Goal: Task Accomplishment & Management: Use online tool/utility

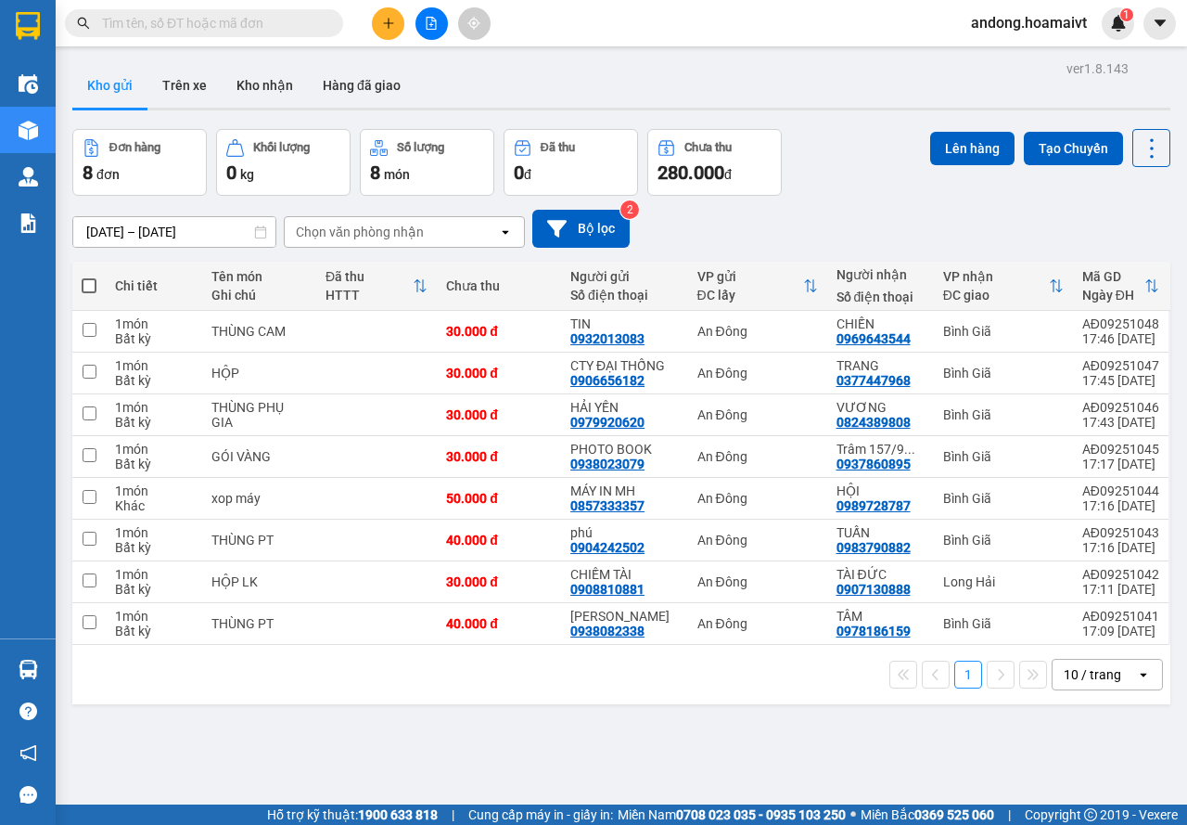
click at [1109, 686] on div "10 / trang" at bounding box center [1094, 675] width 83 height 30
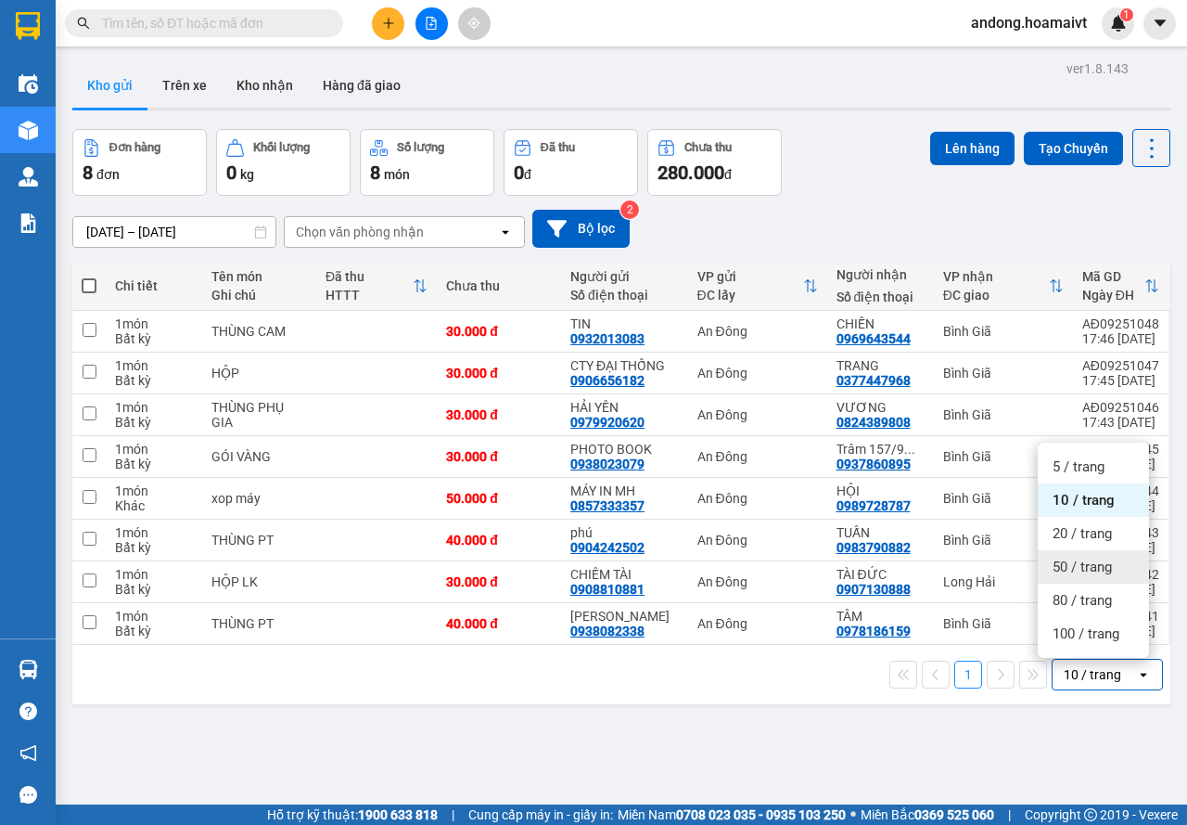
click at [1086, 566] on span "50 / trang" at bounding box center [1082, 567] width 59 height 19
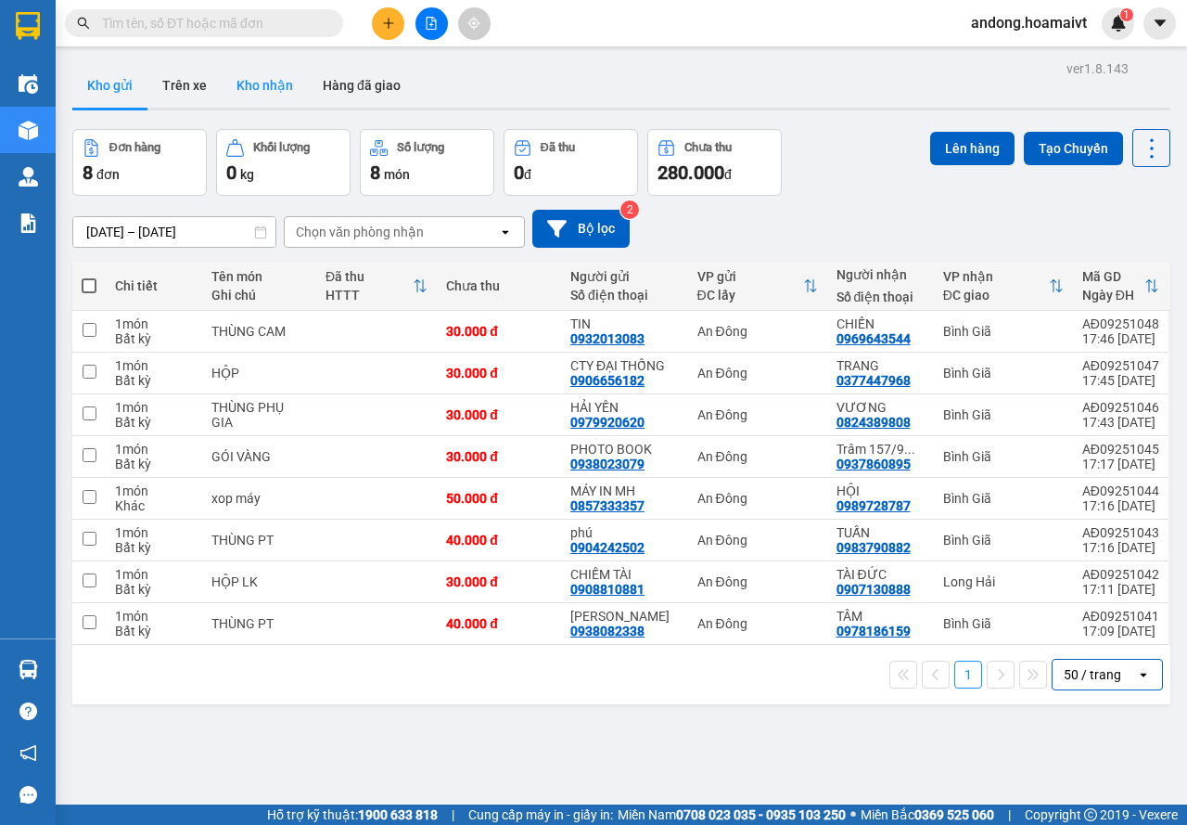
click at [267, 74] on button "Kho nhận" at bounding box center [265, 85] width 86 height 45
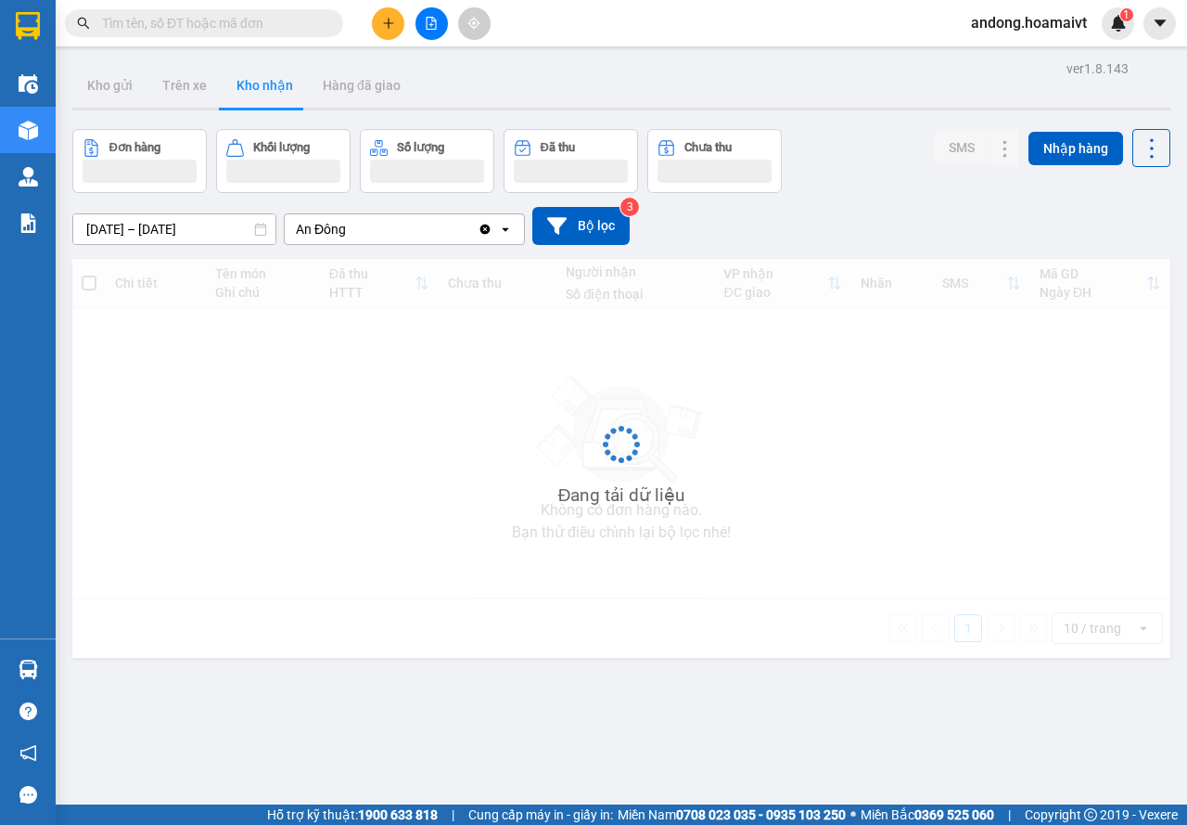
click at [1092, 625] on div "Đang tải dữ liệu" at bounding box center [621, 458] width 1098 height 399
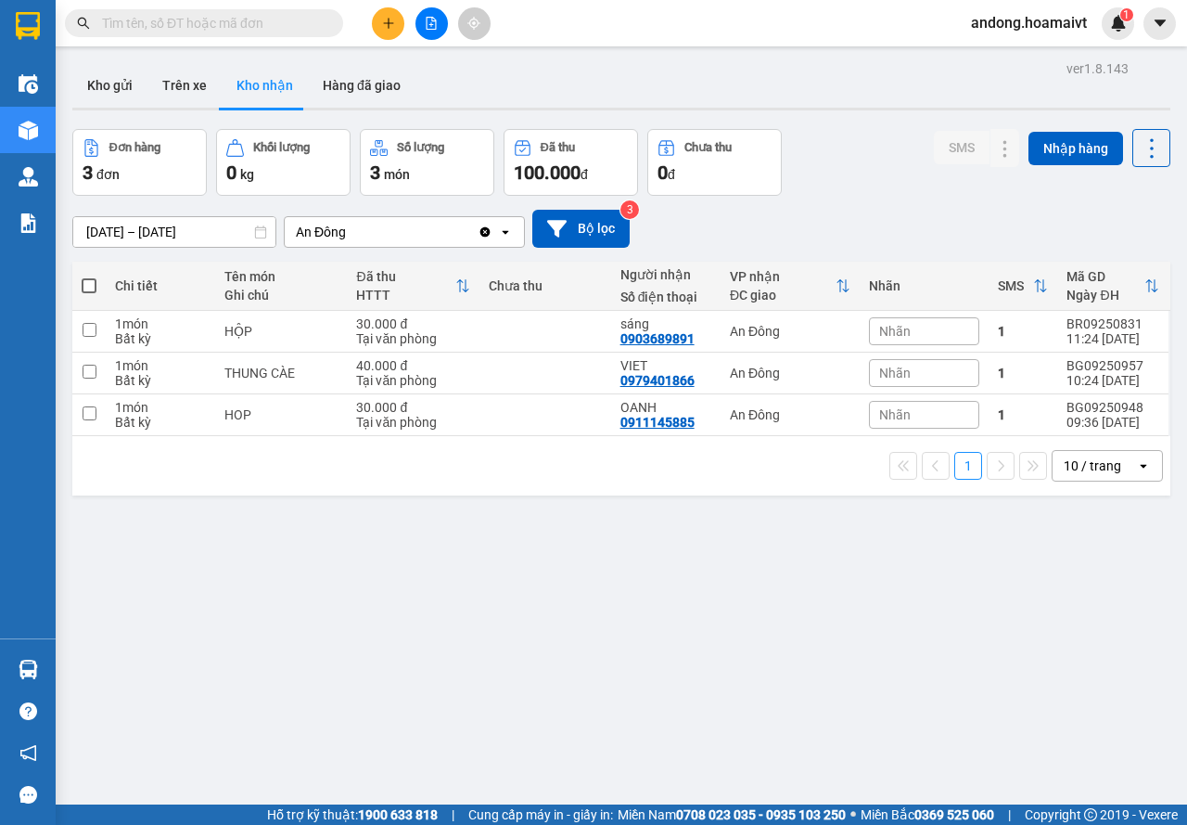
click at [1090, 622] on div "ver 1.8.143 Kho gửi Trên xe Kho nhận Hàng đã giao Đơn hàng 3 đơn Khối lượng 0 k…" at bounding box center [621, 468] width 1113 height 825
click at [1098, 468] on div "10 / trang" at bounding box center [1093, 465] width 58 height 19
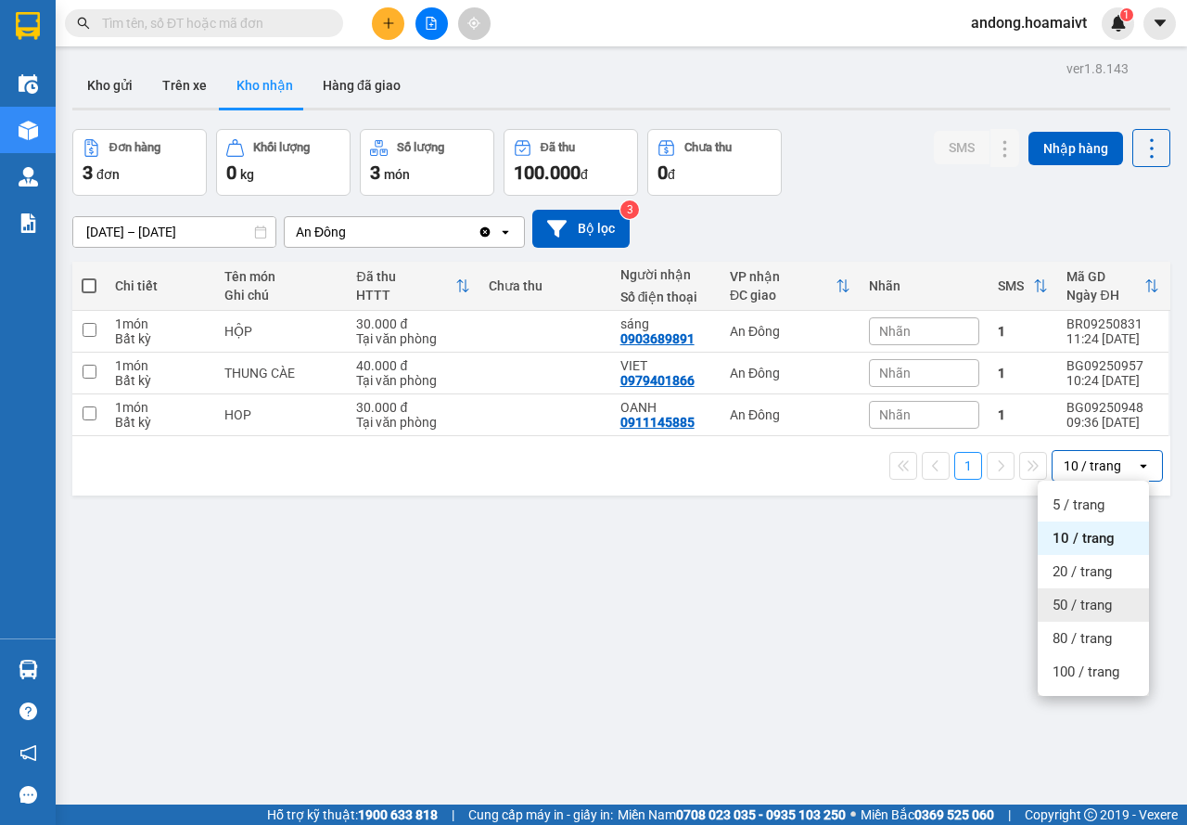
click at [1065, 596] on span "50 / trang" at bounding box center [1082, 605] width 59 height 19
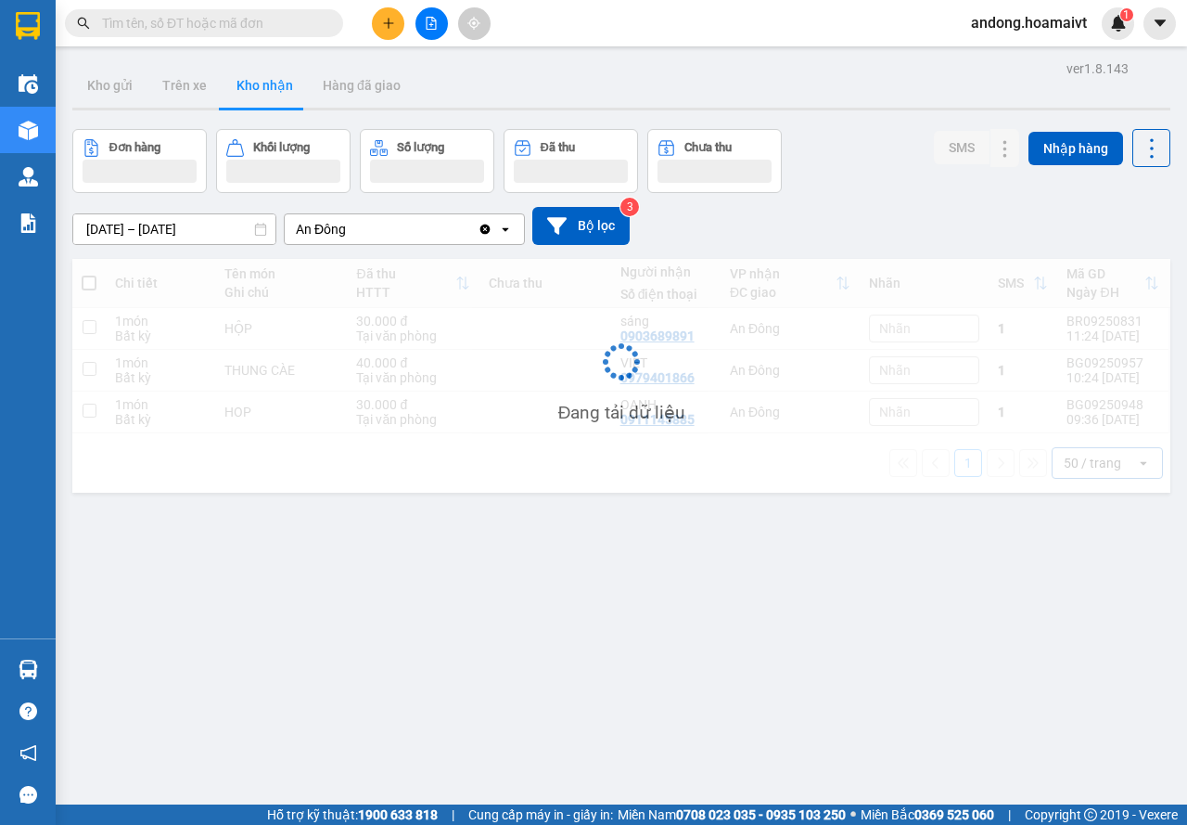
click at [115, 238] on div "ver 1.8.143 Kho gửi Trên xe Kho nhận Hàng đã giao Đơn hàng Khối lượng Số lượng …" at bounding box center [621, 468] width 1113 height 825
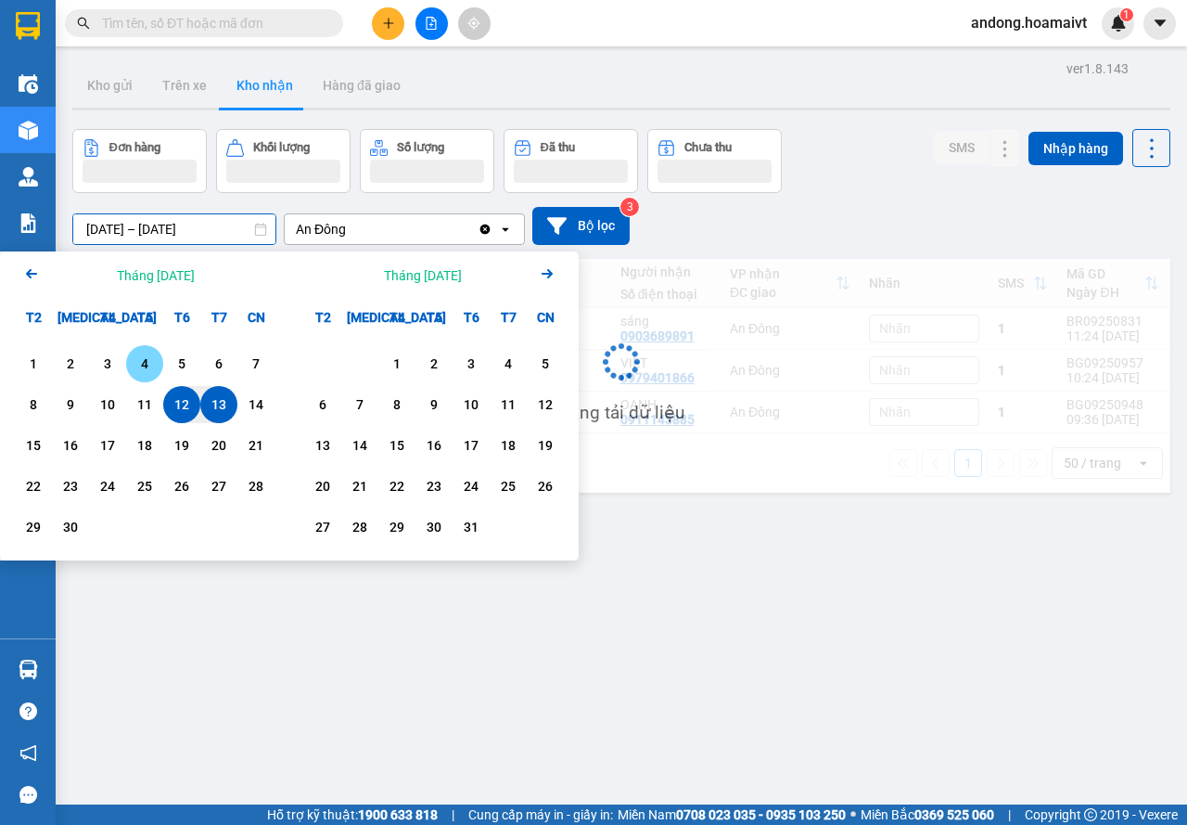
click at [141, 368] on div "4" at bounding box center [145, 364] width 26 height 22
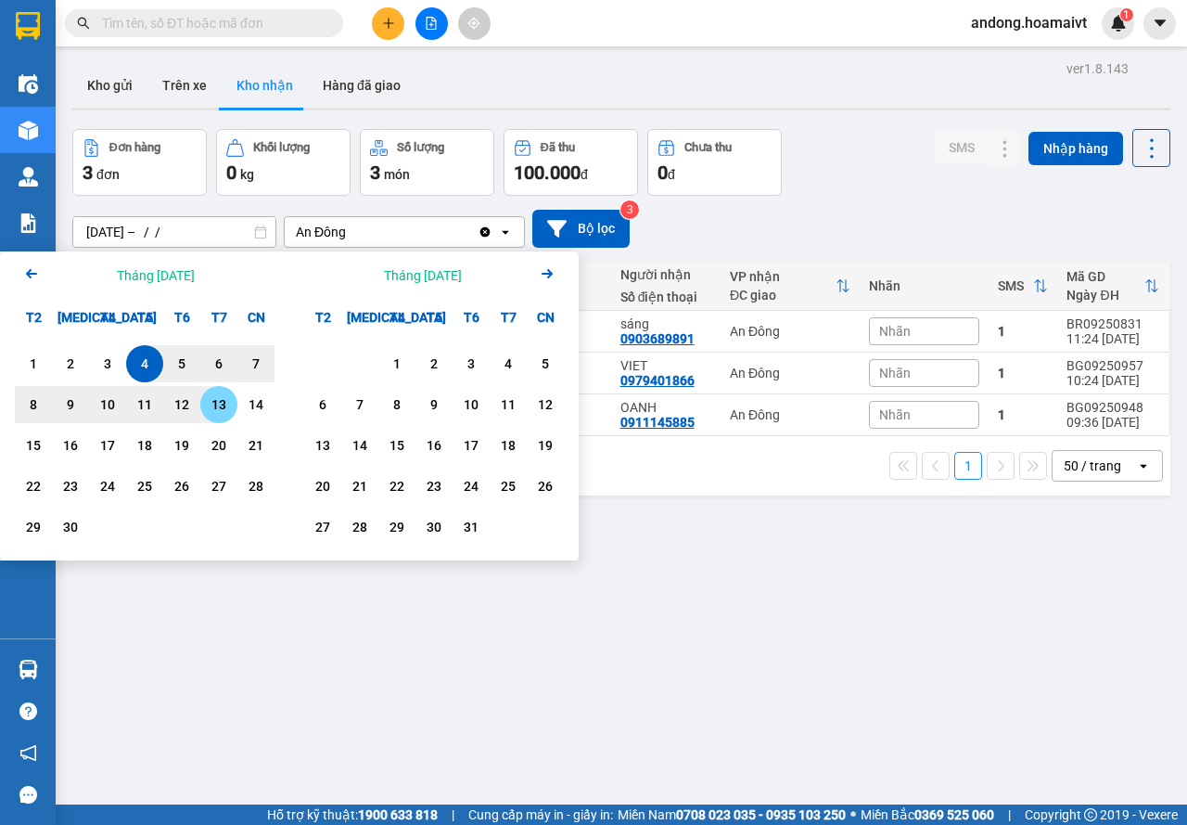
click at [214, 410] on div "13" at bounding box center [219, 404] width 26 height 22
type input "04/09/2025 – 13/09/2025"
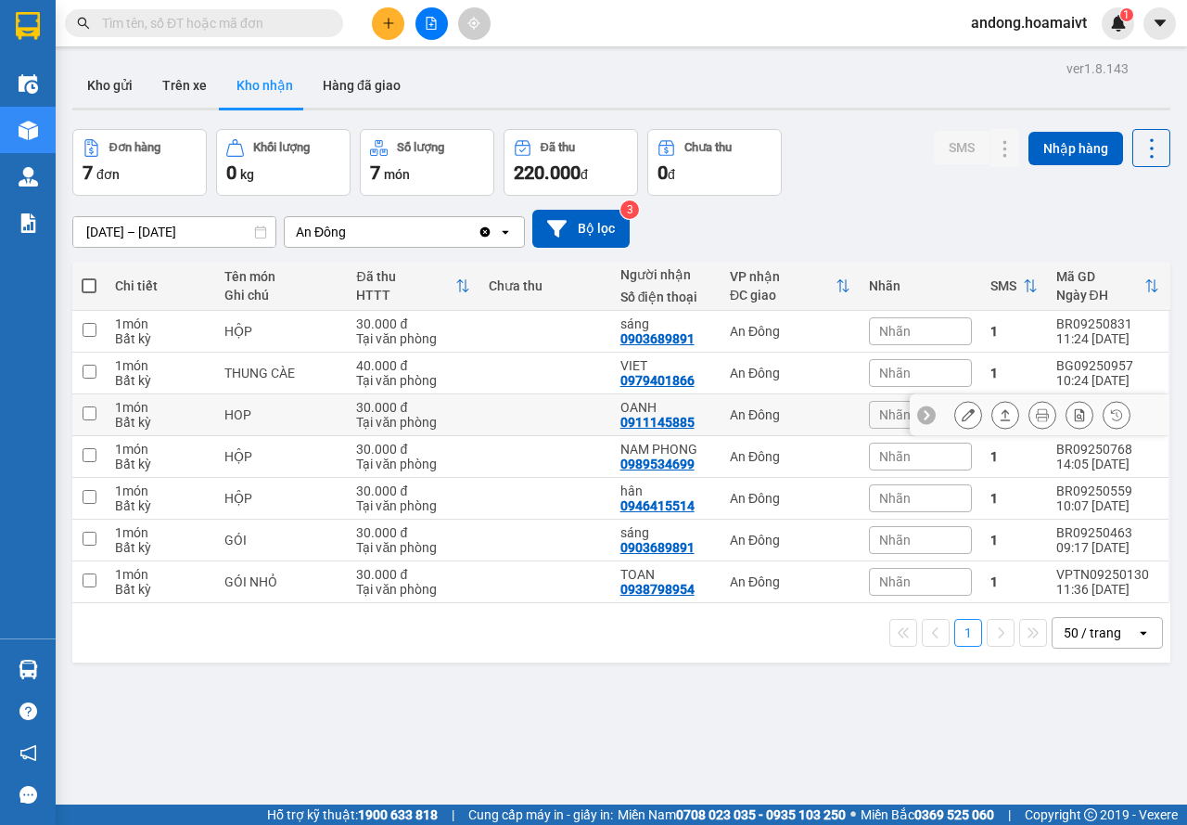
click at [962, 412] on icon at bounding box center [968, 414] width 13 height 13
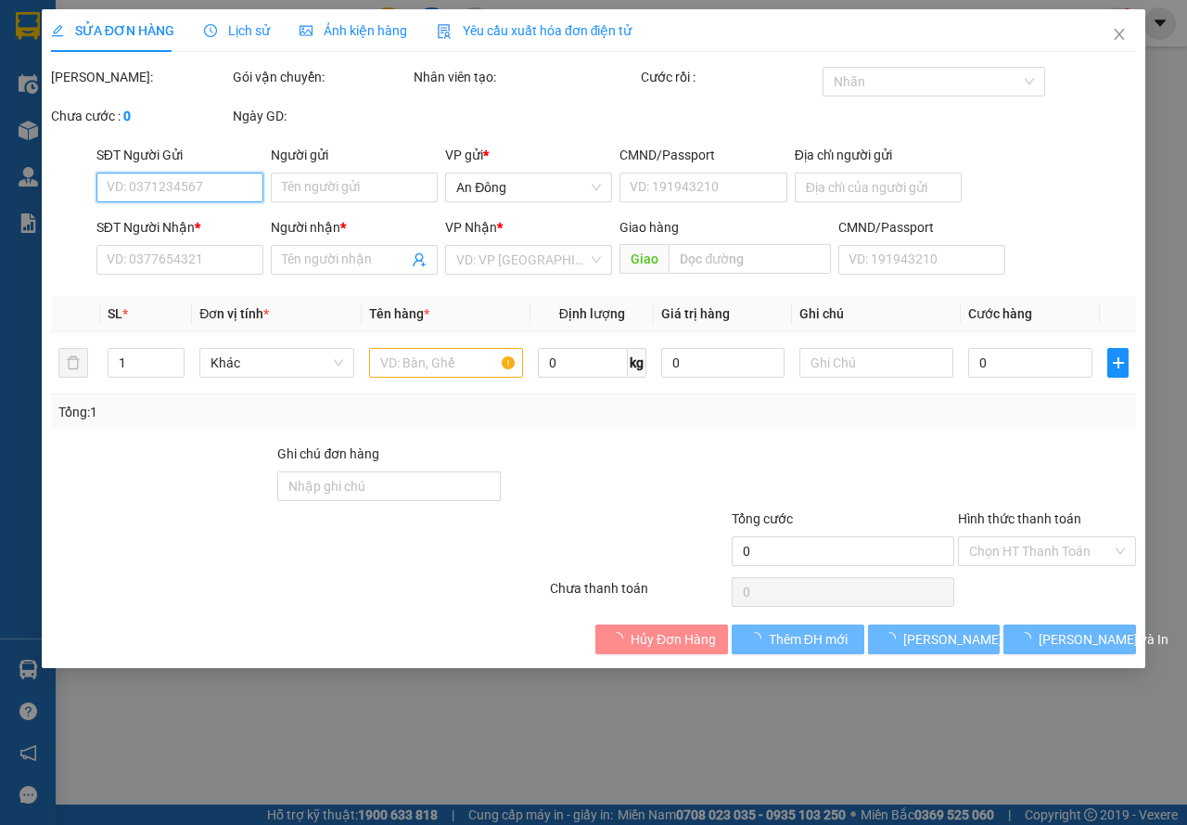
type input "0904237786"
type input "THÙY"
type input "0911145885"
type input "OANH"
type input "083072004558"
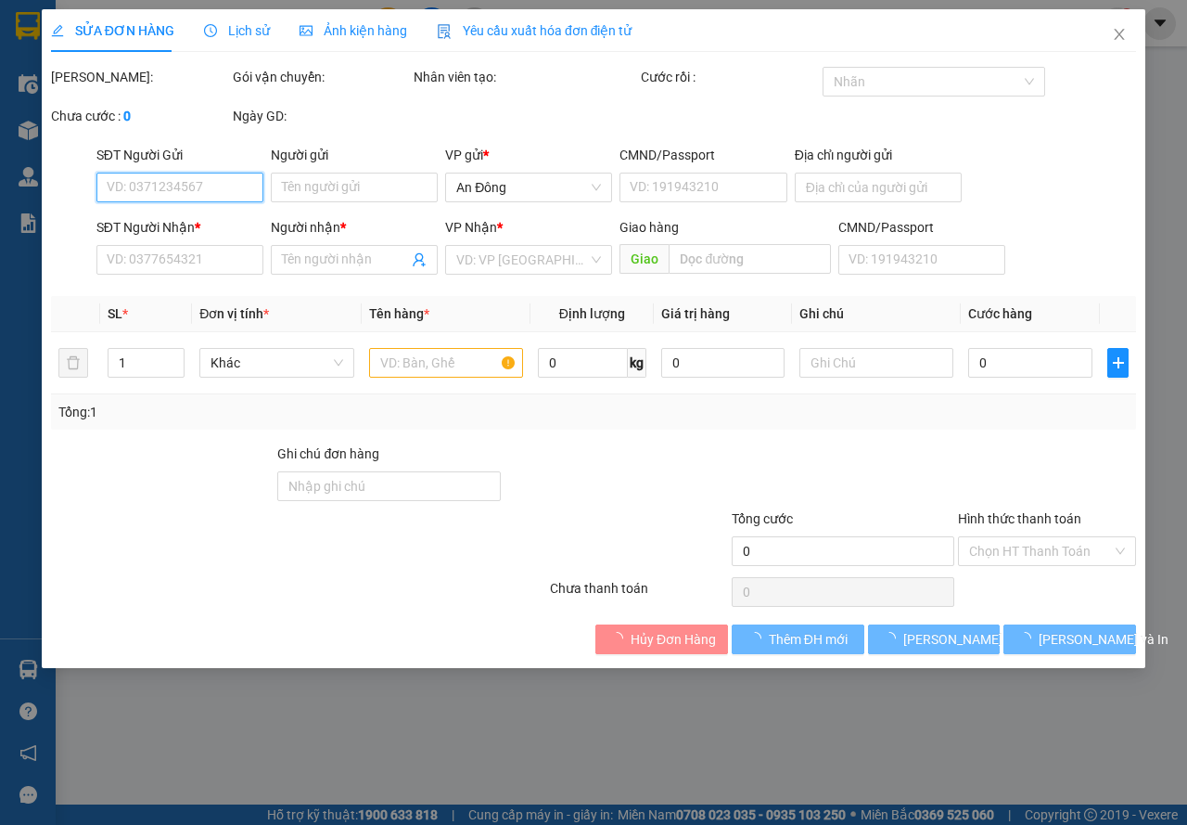
type input "30.000"
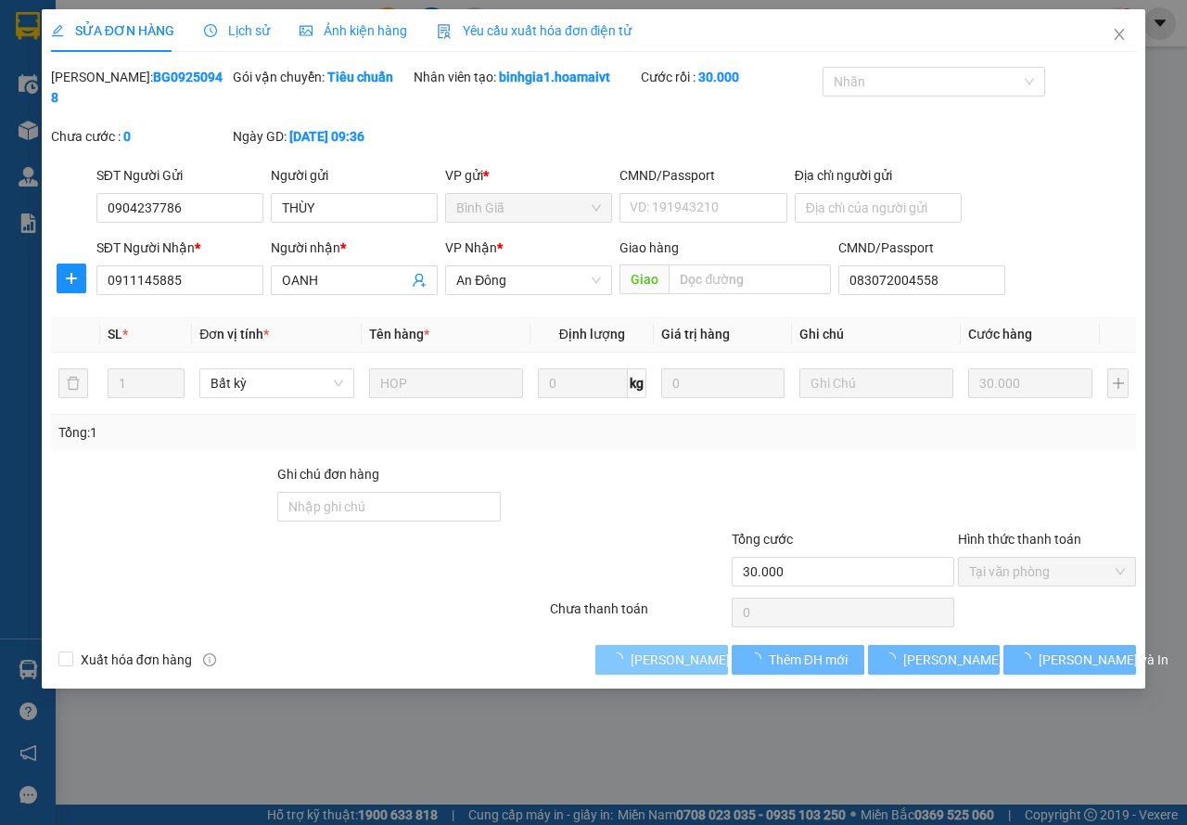
click at [690, 654] on span "Lưu và Giao hàng" at bounding box center [720, 659] width 178 height 20
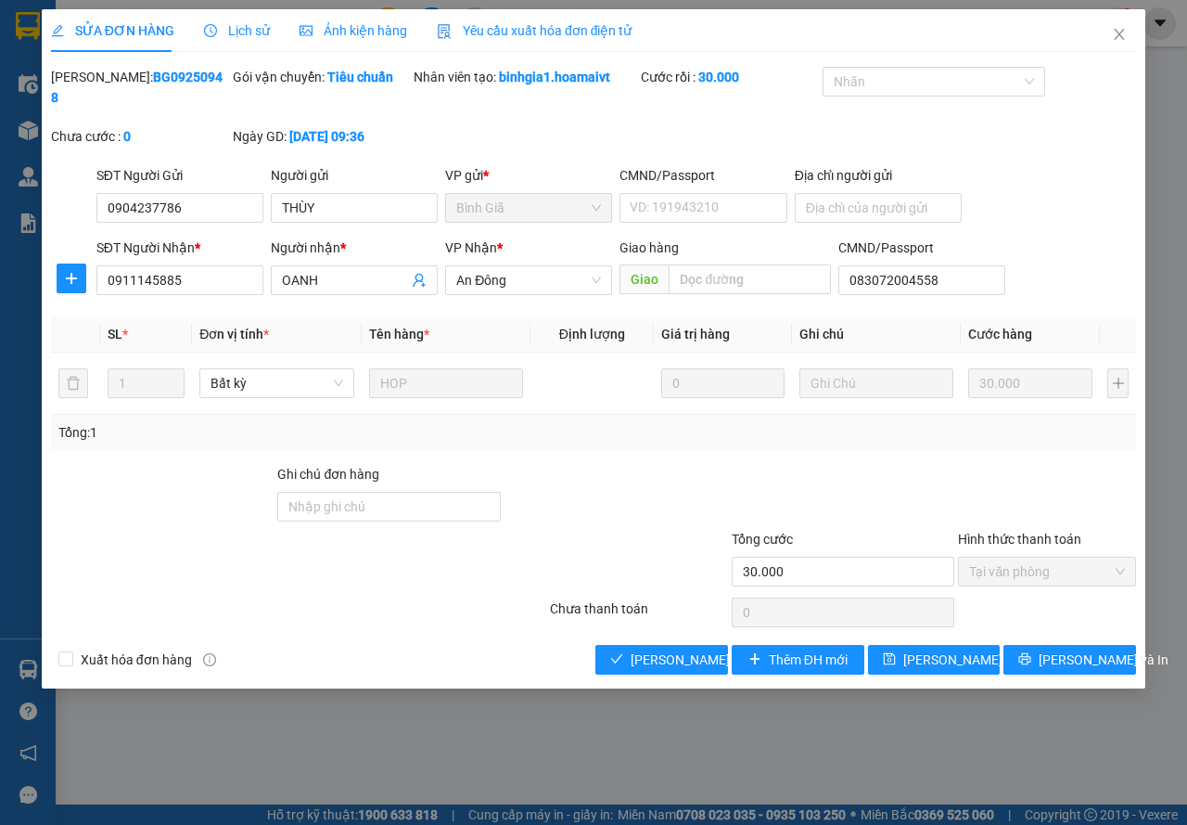
click at [671, 639] on div "Total Paid Fee 30.000 Total UnPaid Fee 0 Cash Collection Total Fee Mã ĐH: BG092…" at bounding box center [593, 371] width 1085 height 608
click at [699, 649] on span "Lưu và Giao hàng" at bounding box center [720, 659] width 178 height 20
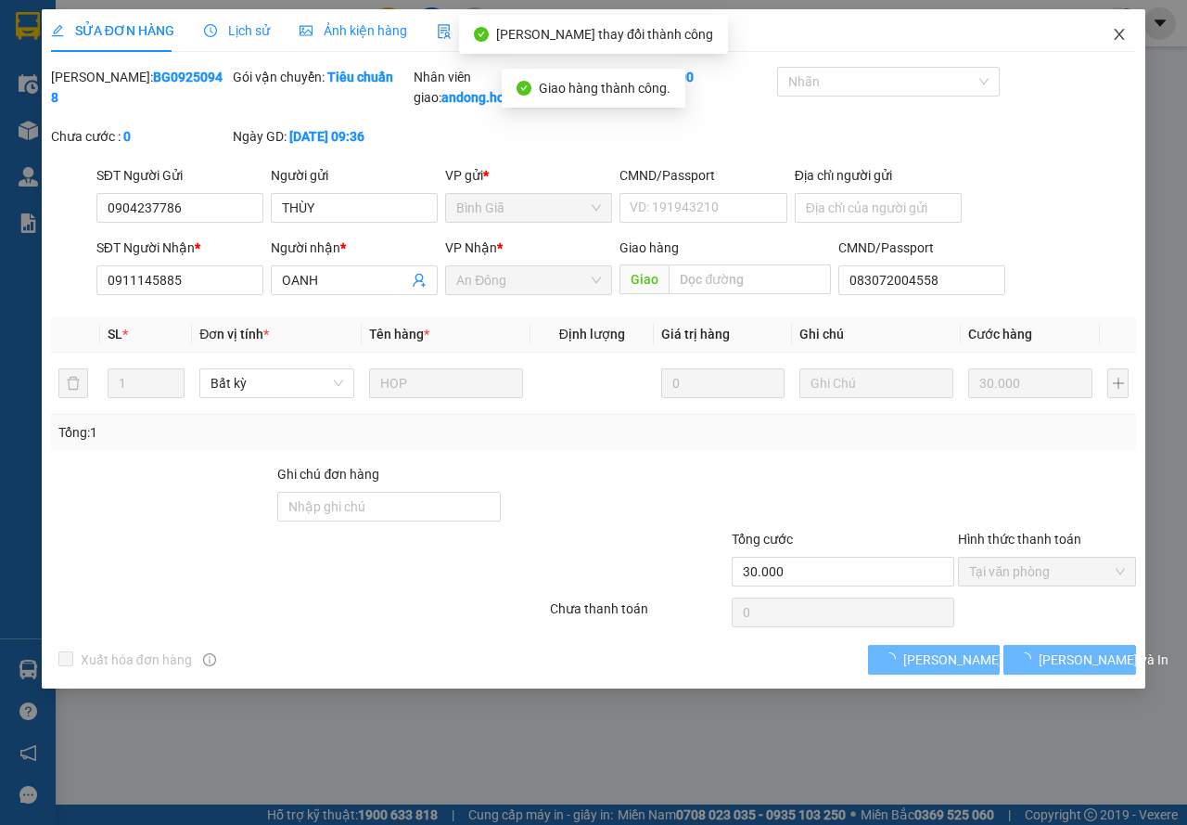
click at [1117, 40] on icon "close" at bounding box center [1119, 34] width 15 height 15
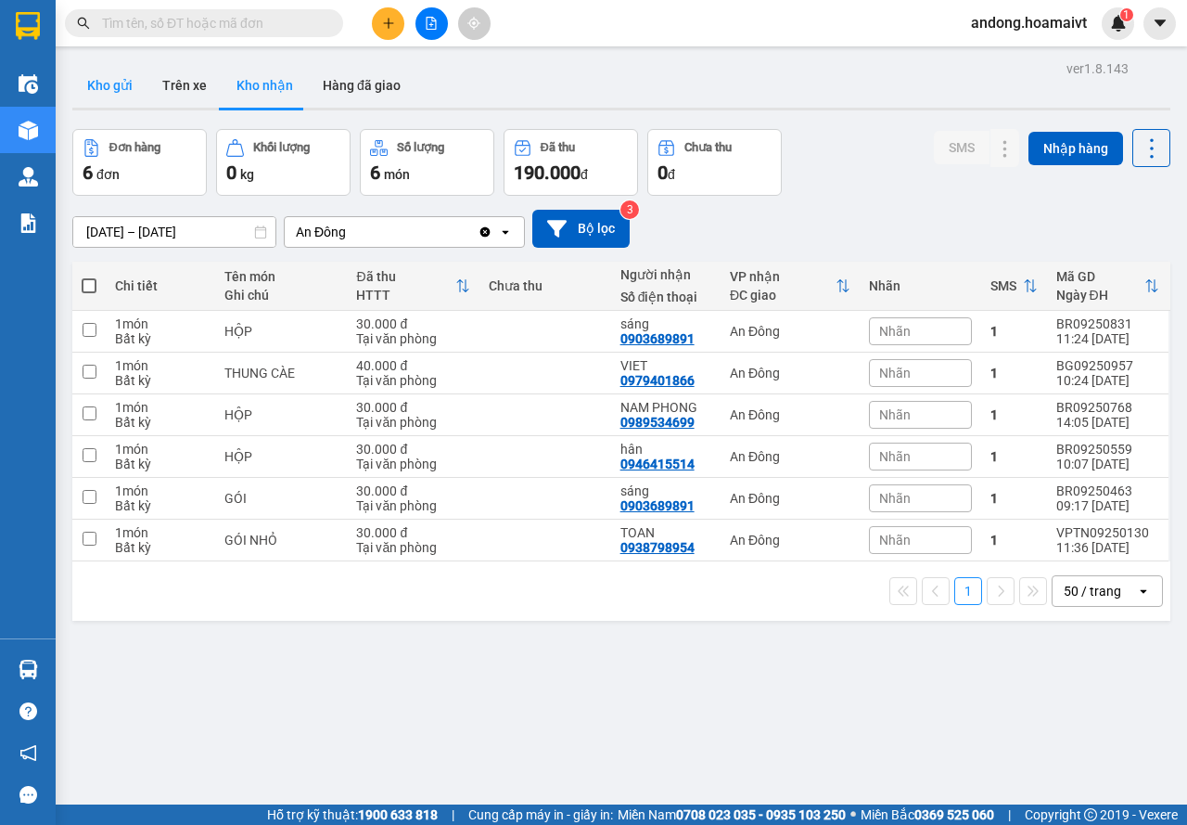
click at [114, 64] on button "Kho gửi" at bounding box center [109, 85] width 75 height 45
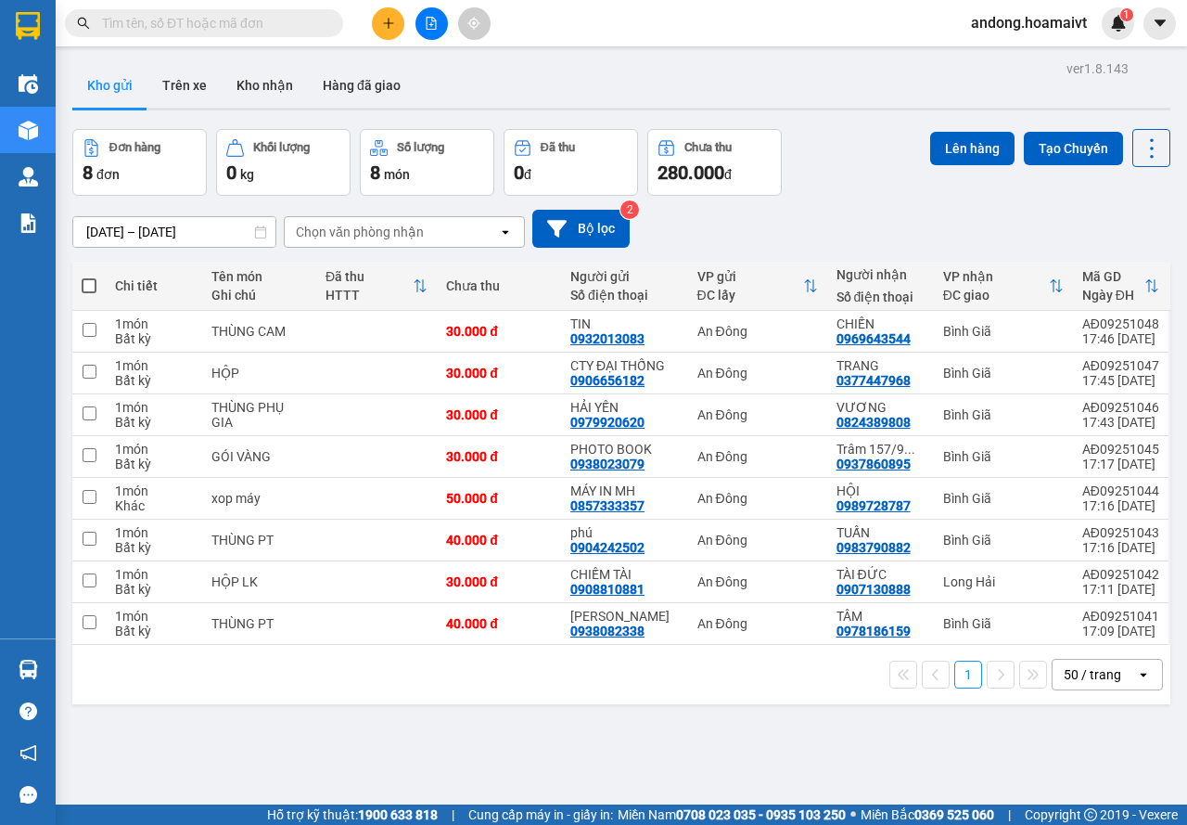
click at [436, 234] on div "Chọn văn phòng nhận" at bounding box center [391, 232] width 213 height 30
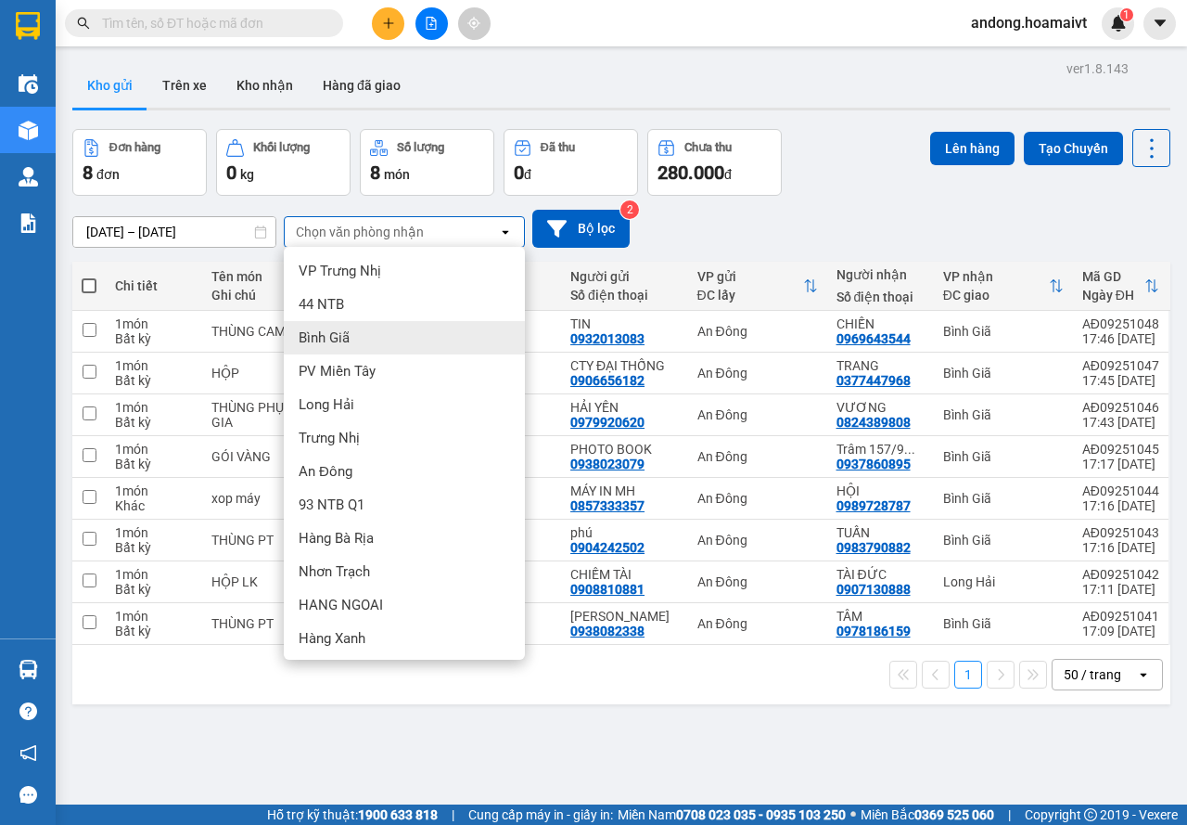
click at [339, 333] on span "Bình Giã" at bounding box center [324, 337] width 51 height 19
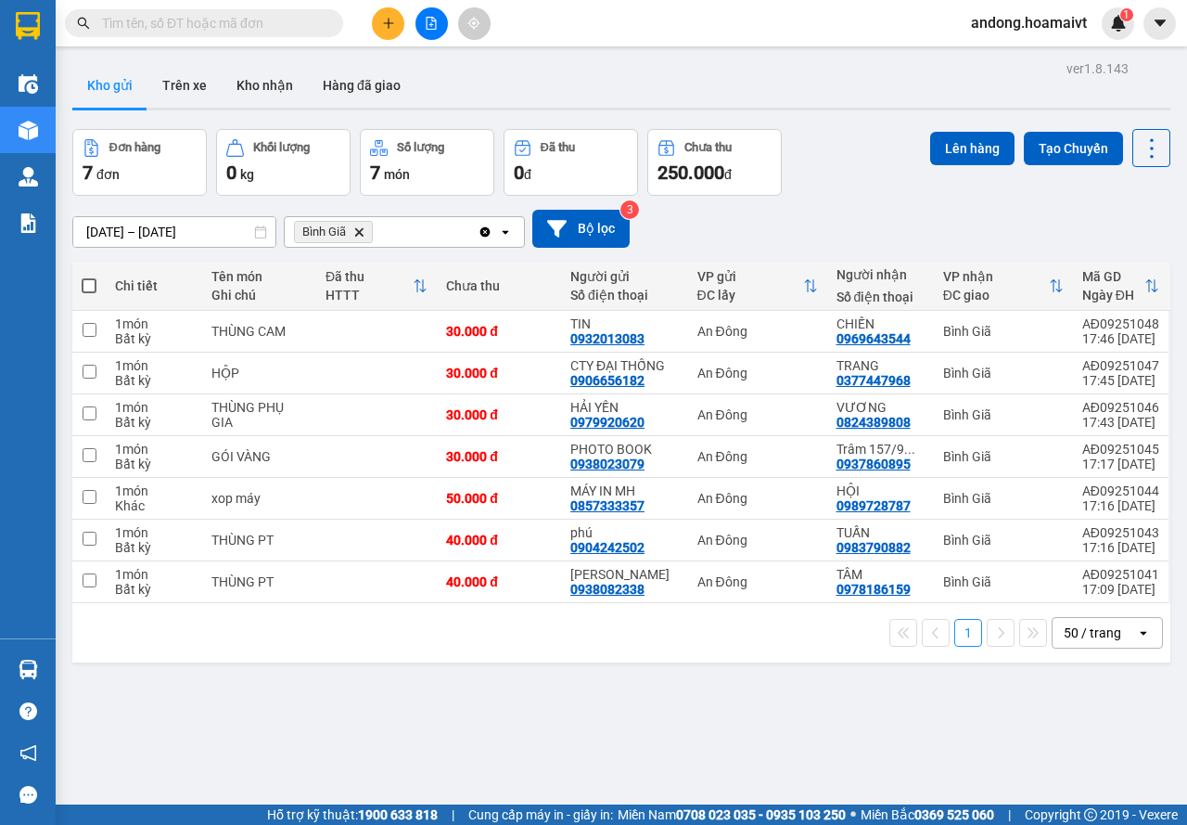
click at [86, 290] on span at bounding box center [89, 285] width 15 height 15
click at [89, 276] on input "checkbox" at bounding box center [89, 276] width 0 height 0
checkbox input "true"
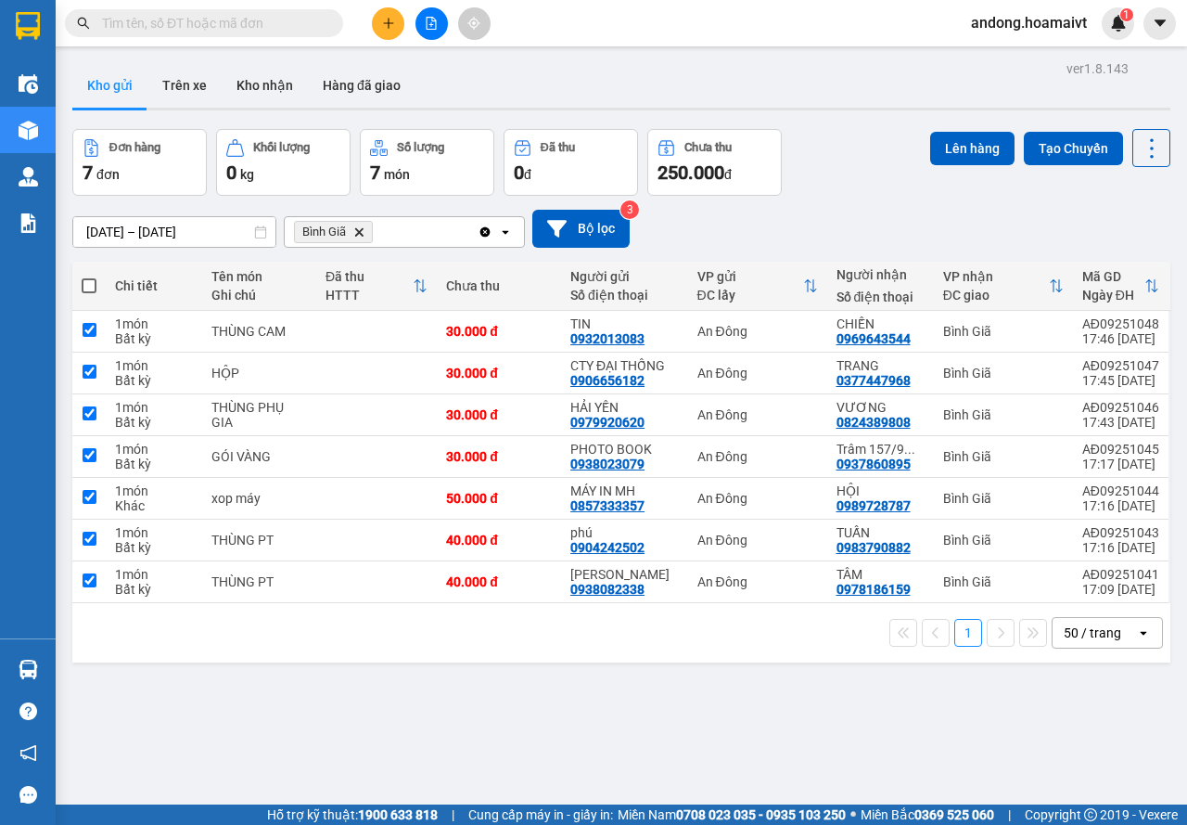
checkbox input "true"
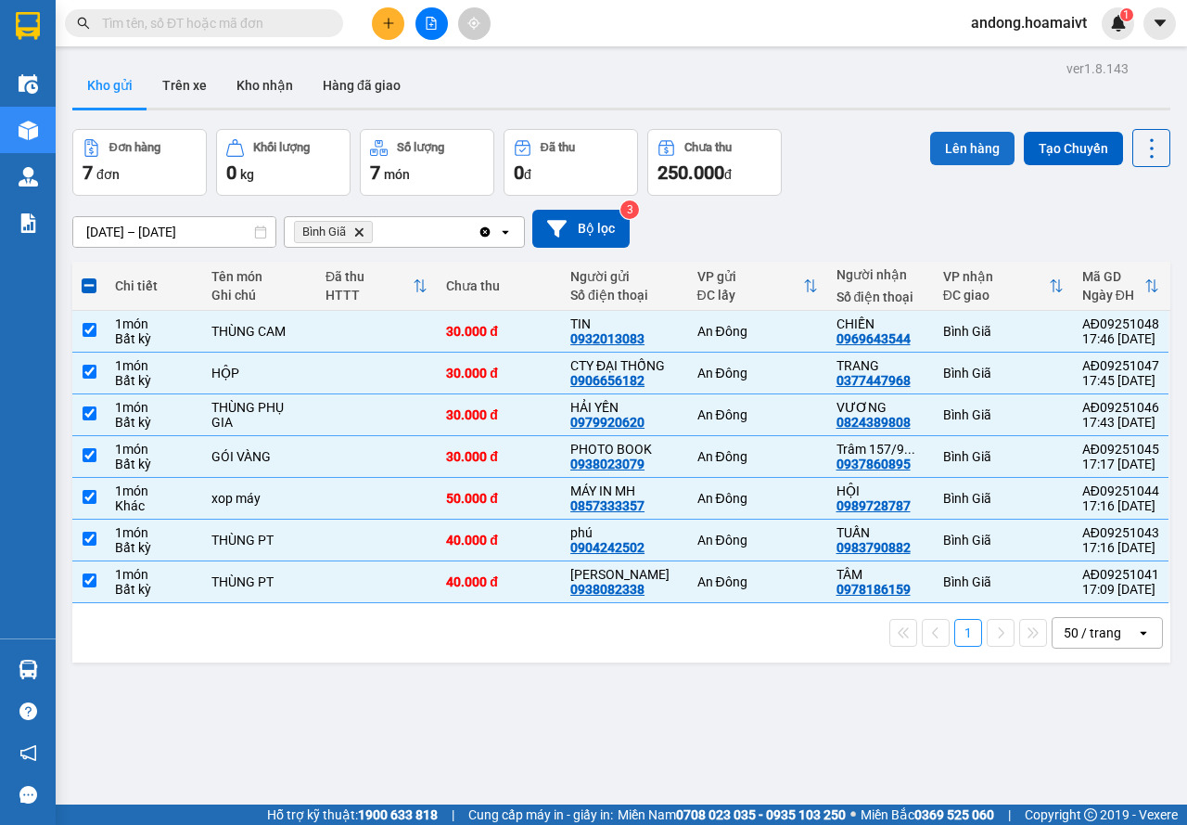
click at [947, 141] on button "Lên hàng" at bounding box center [972, 148] width 84 height 33
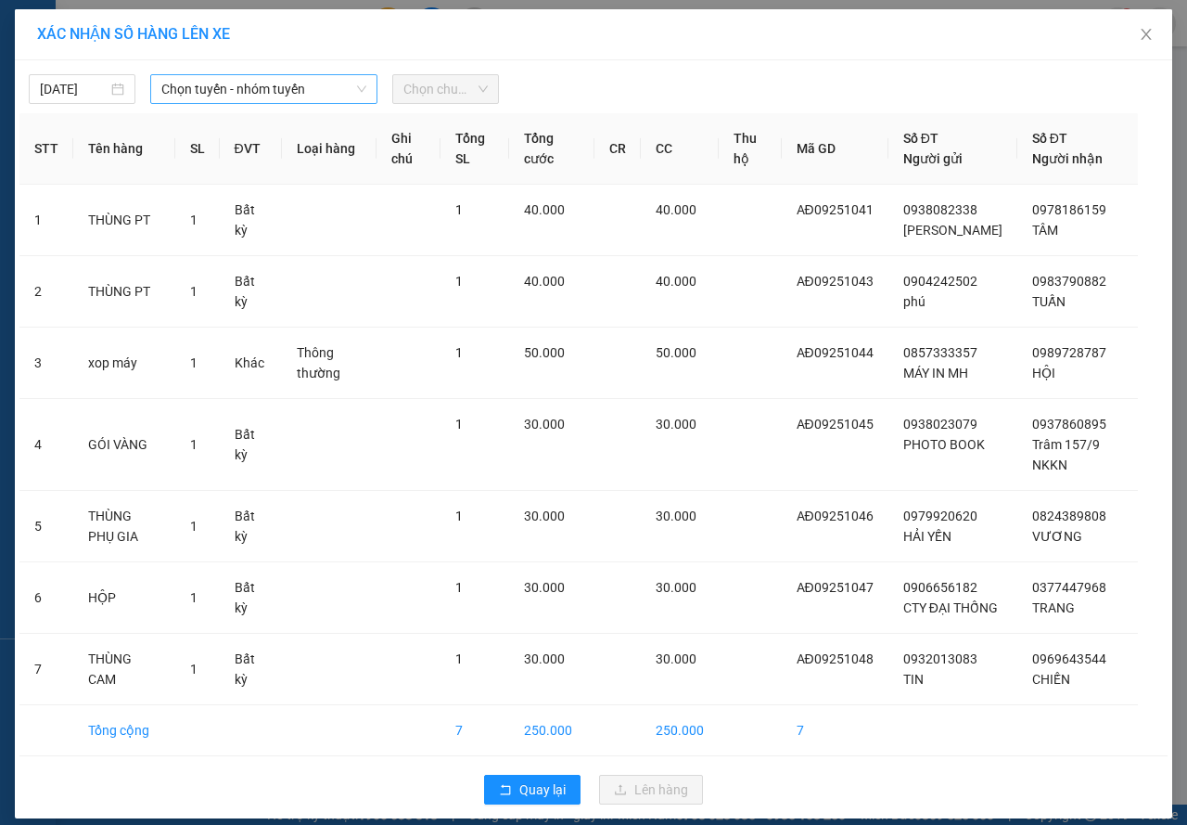
click at [292, 83] on span "Chọn tuyến - nhóm tuyến" at bounding box center [263, 89] width 205 height 28
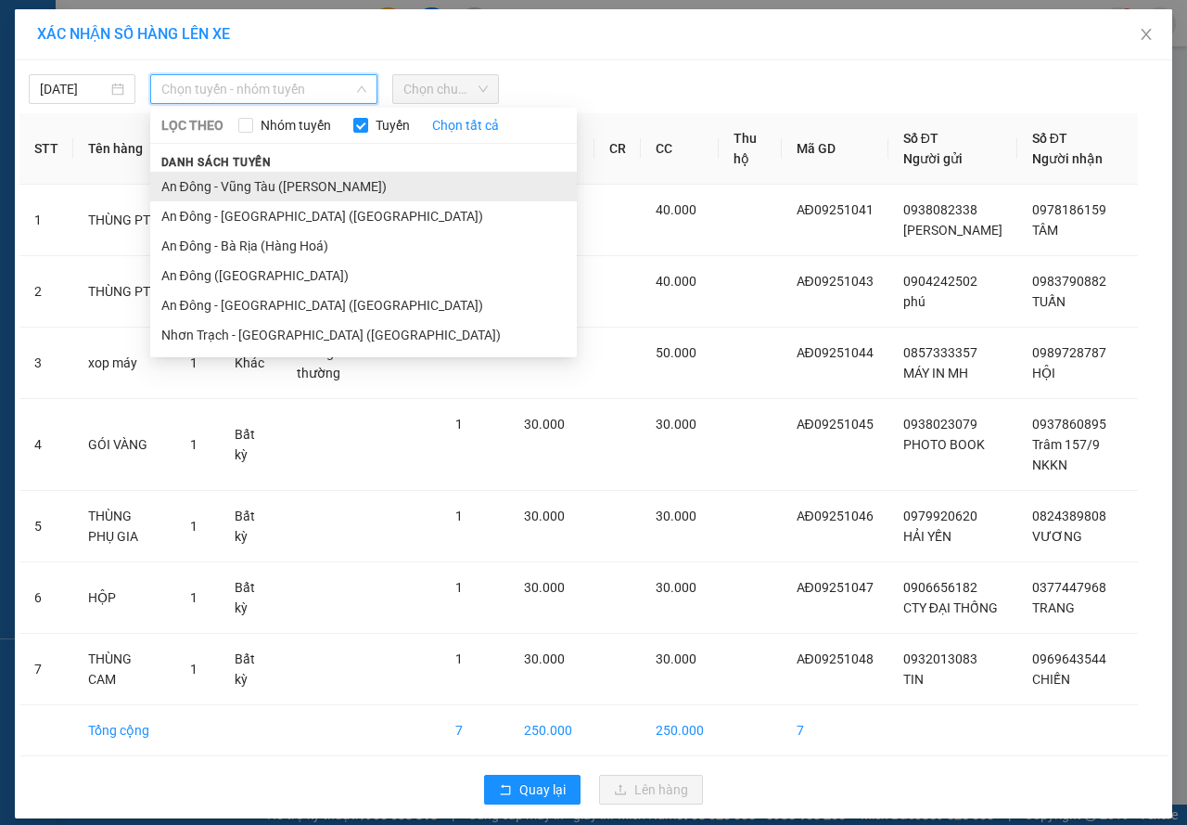
click at [208, 187] on li "An Đông - Vũng Tàu (Hàng Hoá)" at bounding box center [363, 187] width 427 height 30
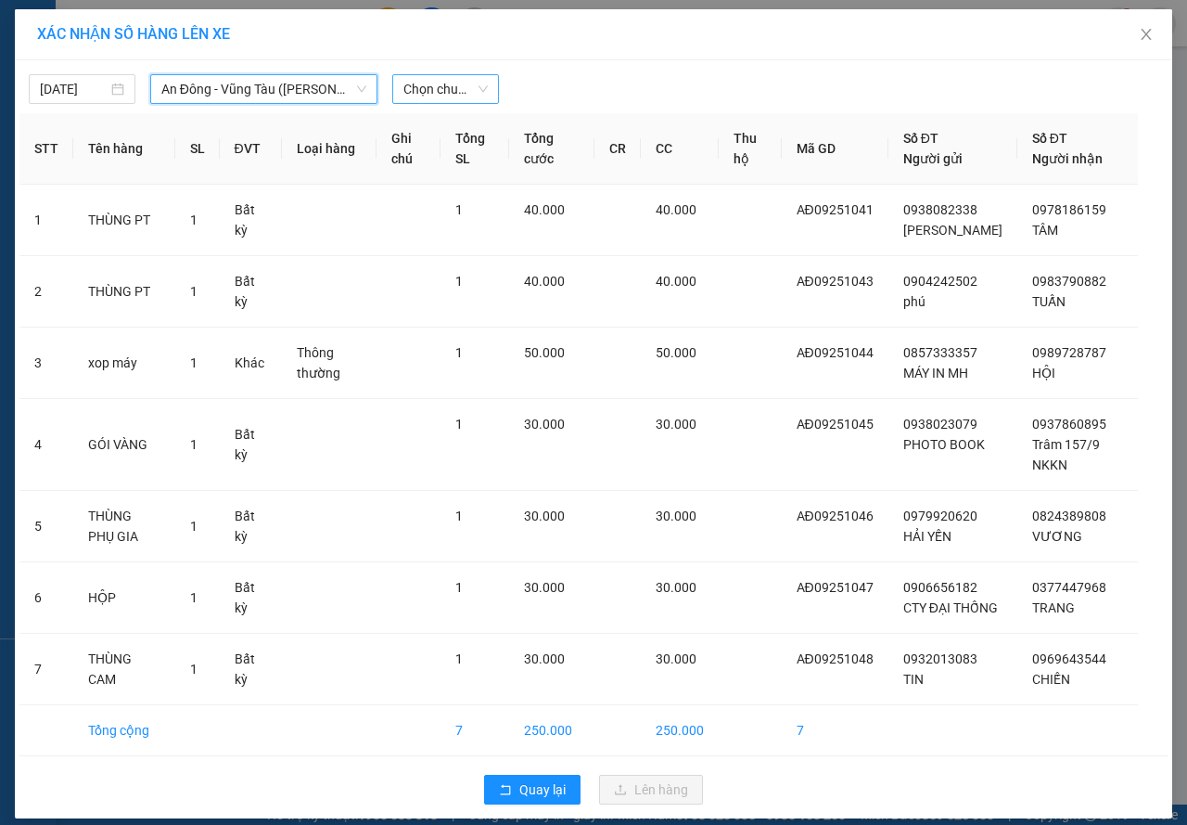
click at [426, 103] on div "Chọn chuyến" at bounding box center [445, 89] width 107 height 30
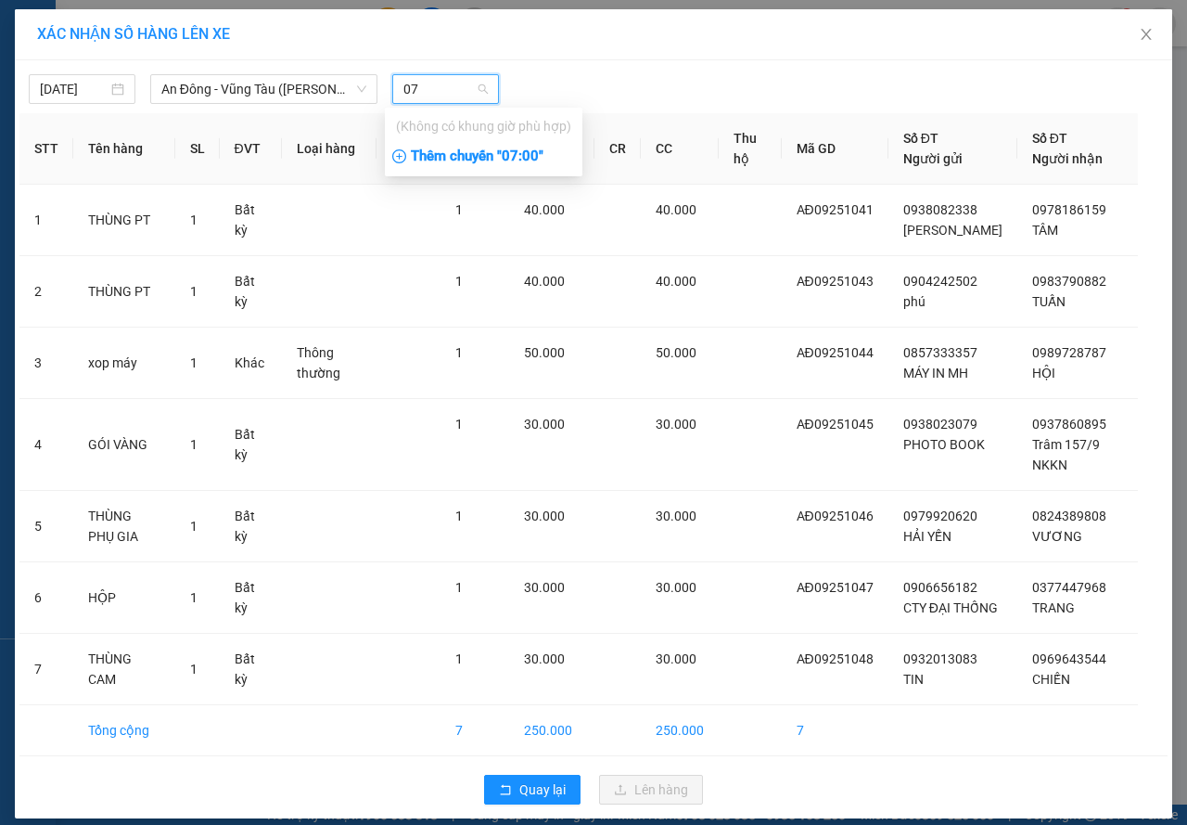
type input "07"
click at [476, 158] on div "Thêm chuyến " 07:00 "" at bounding box center [484, 157] width 198 height 32
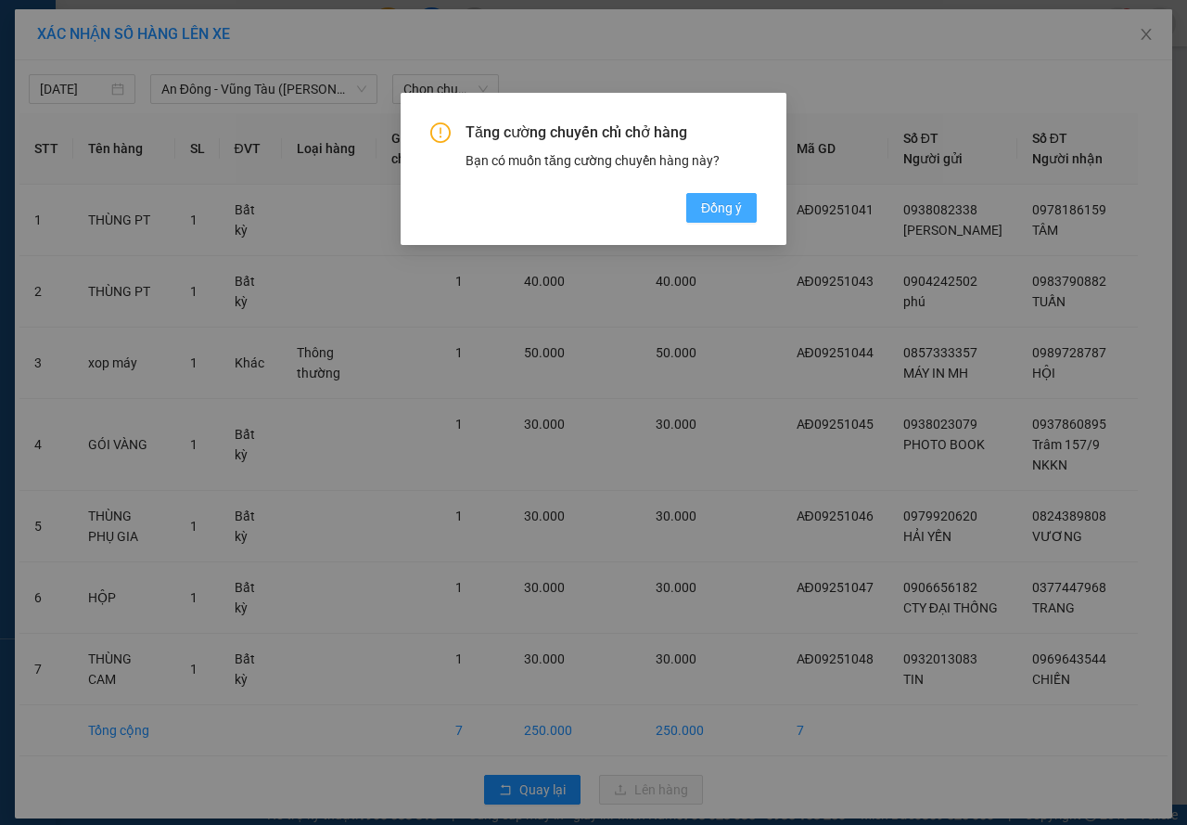
click at [687, 199] on button "Đồng ý" at bounding box center [721, 208] width 71 height 30
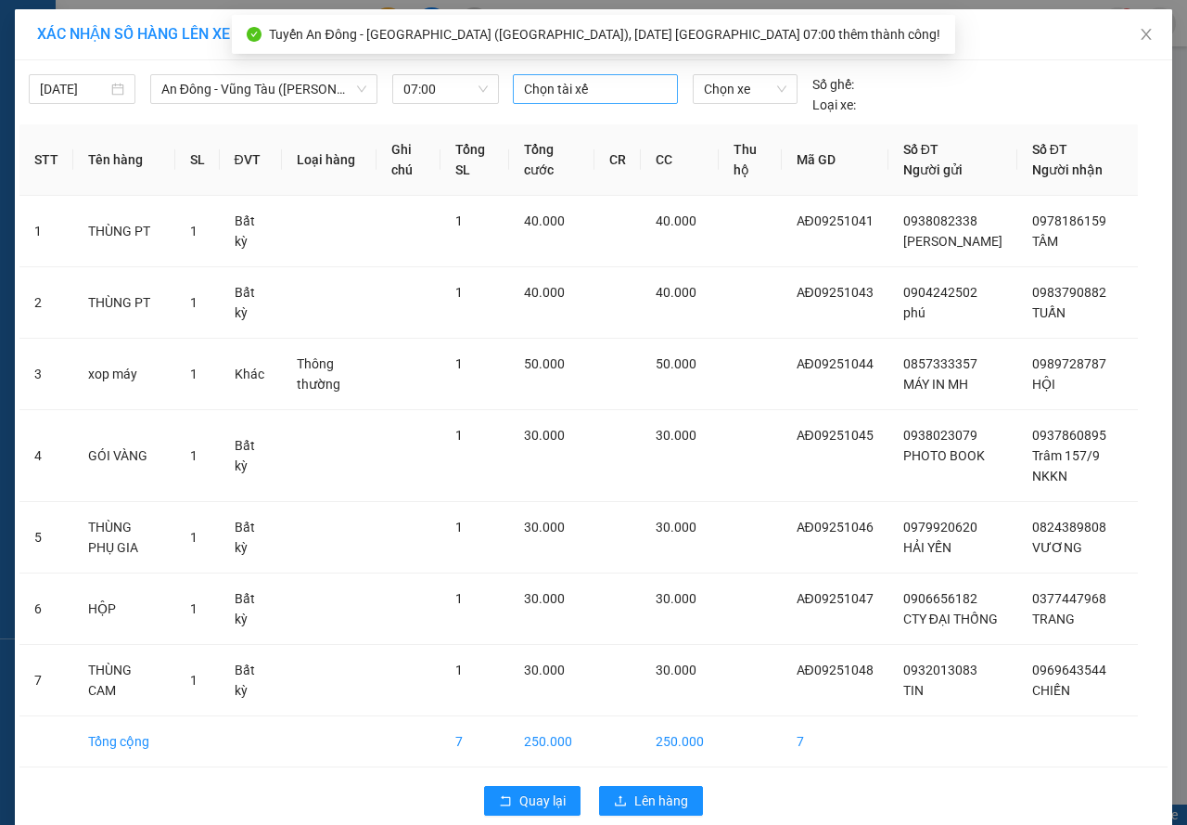
click at [592, 87] on div at bounding box center [596, 89] width 156 height 22
type input "u"
type input "út"
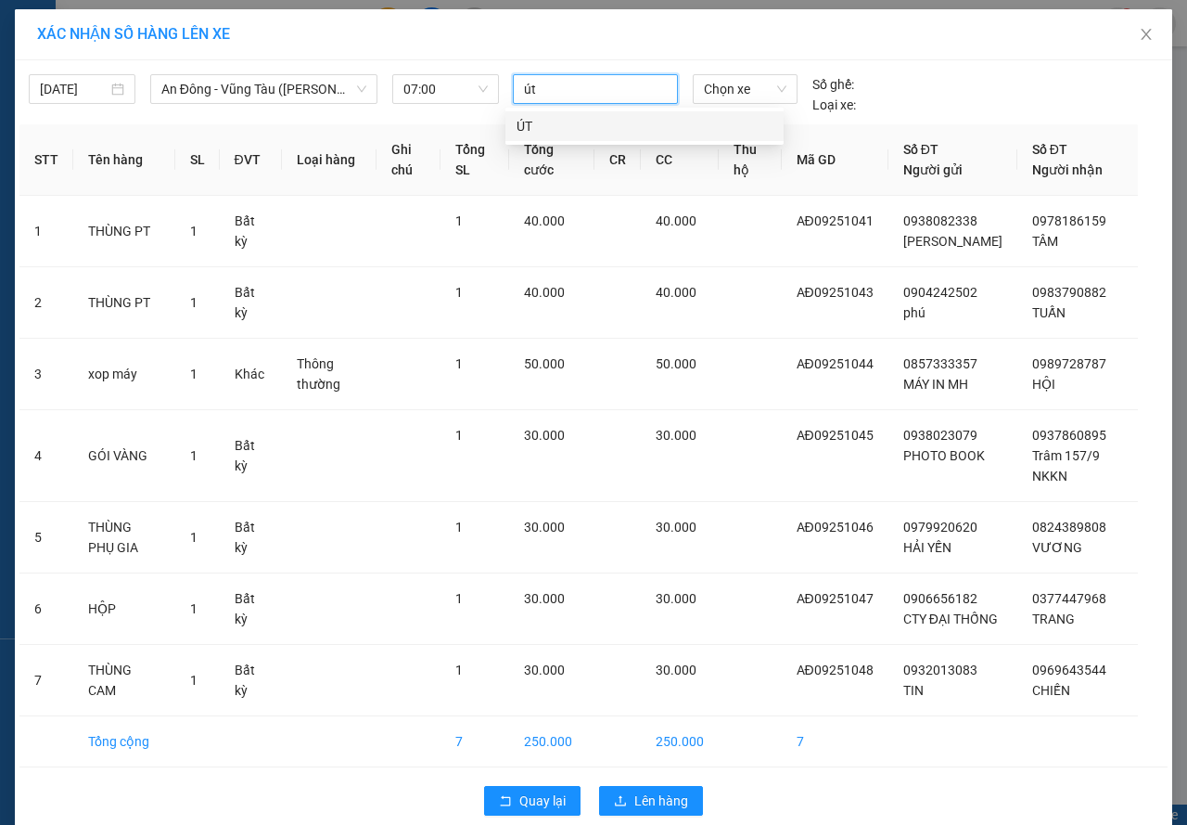
click at [560, 125] on div "ÚT" at bounding box center [645, 126] width 256 height 20
click at [748, 71] on div "13/09/2025 An Đông - Vũng Tàu (Hàng Hoá) LỌC THEO Nhóm tuyến Tuyến Chọn tất c…" at bounding box center [593, 90] width 1148 height 50
click at [541, 92] on icon "close" at bounding box center [545, 88] width 9 height 9
click at [538, 90] on div at bounding box center [596, 89] width 156 height 22
type input "kiên"
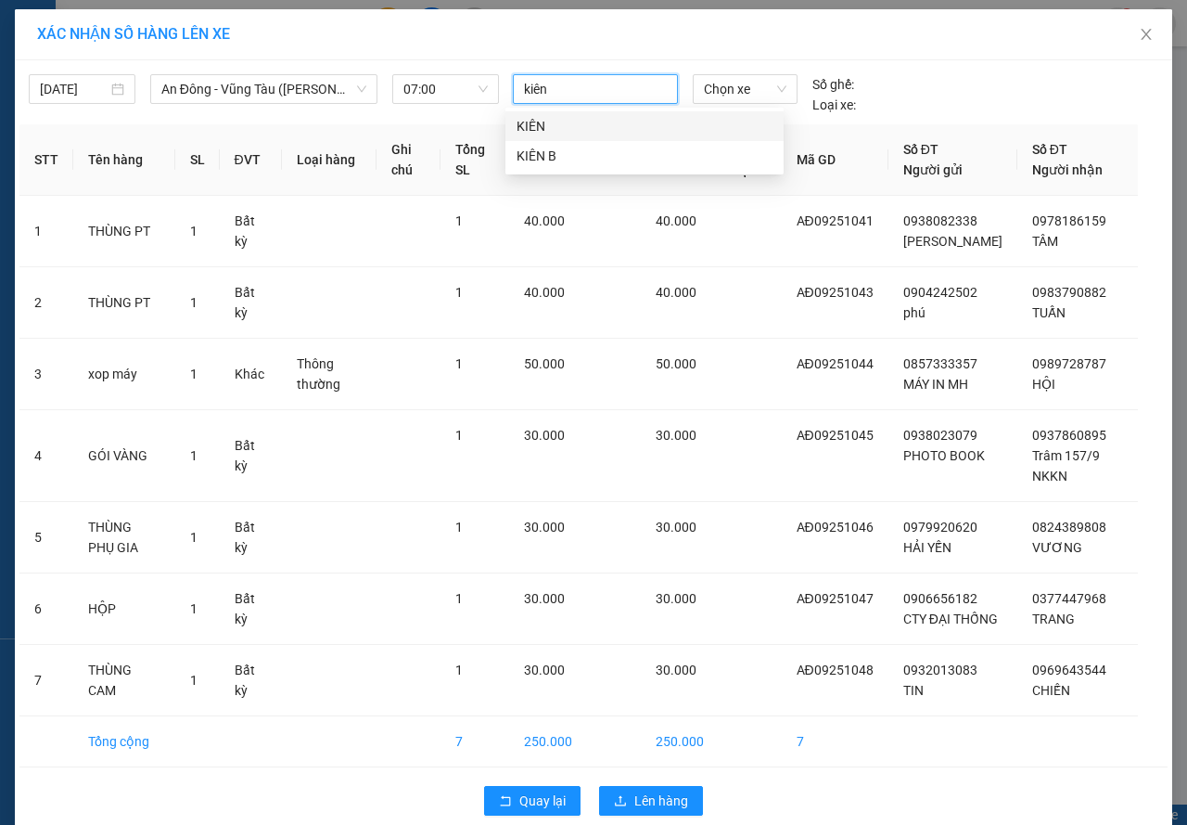
click at [546, 122] on div "KIÊN" at bounding box center [645, 126] width 256 height 20
click at [704, 86] on span "Chọn xe" at bounding box center [745, 89] width 83 height 28
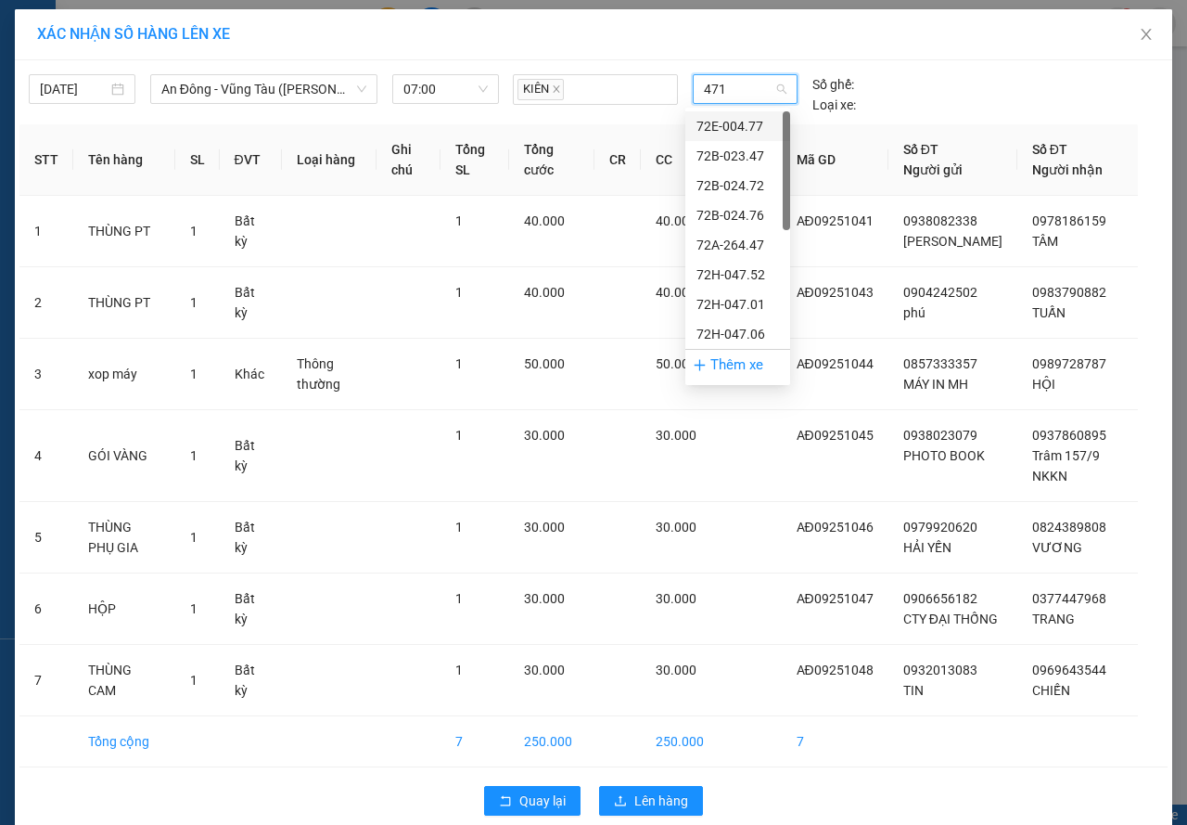
type input "4712"
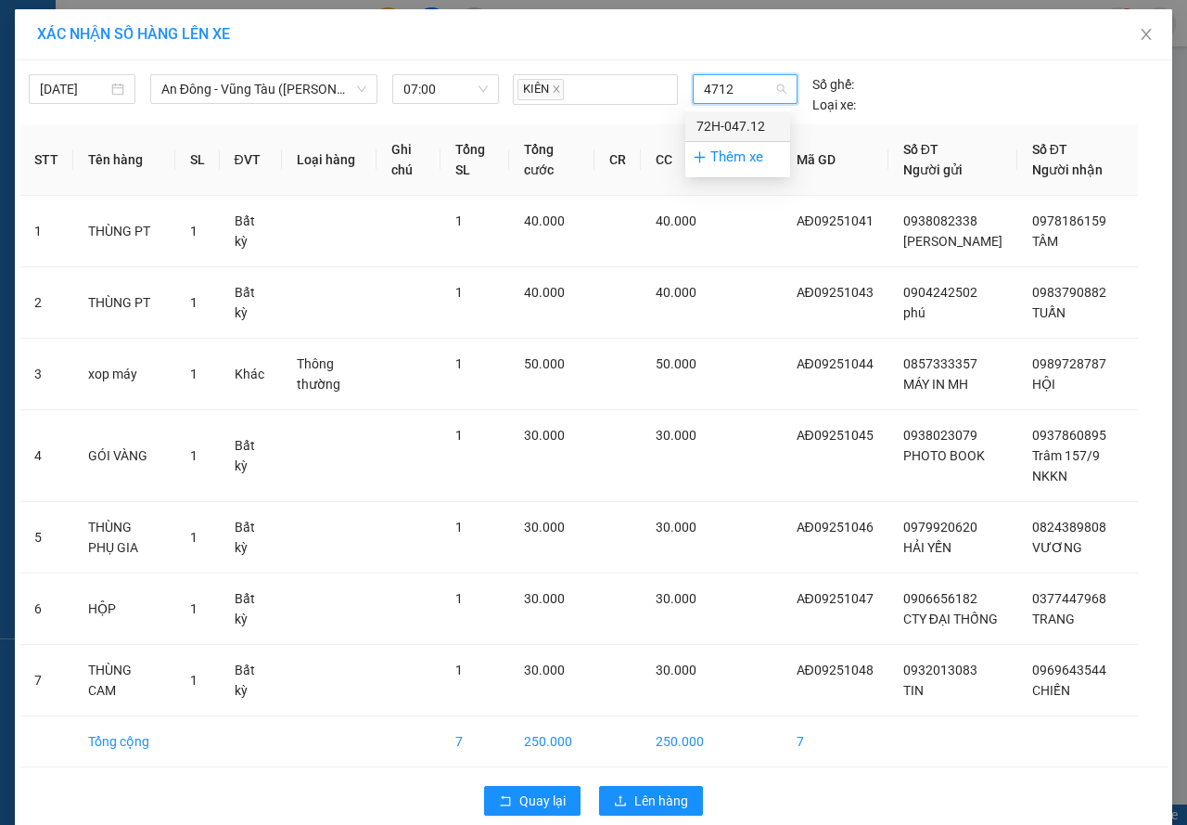
click at [726, 124] on div "72H-047.12" at bounding box center [738, 126] width 83 height 20
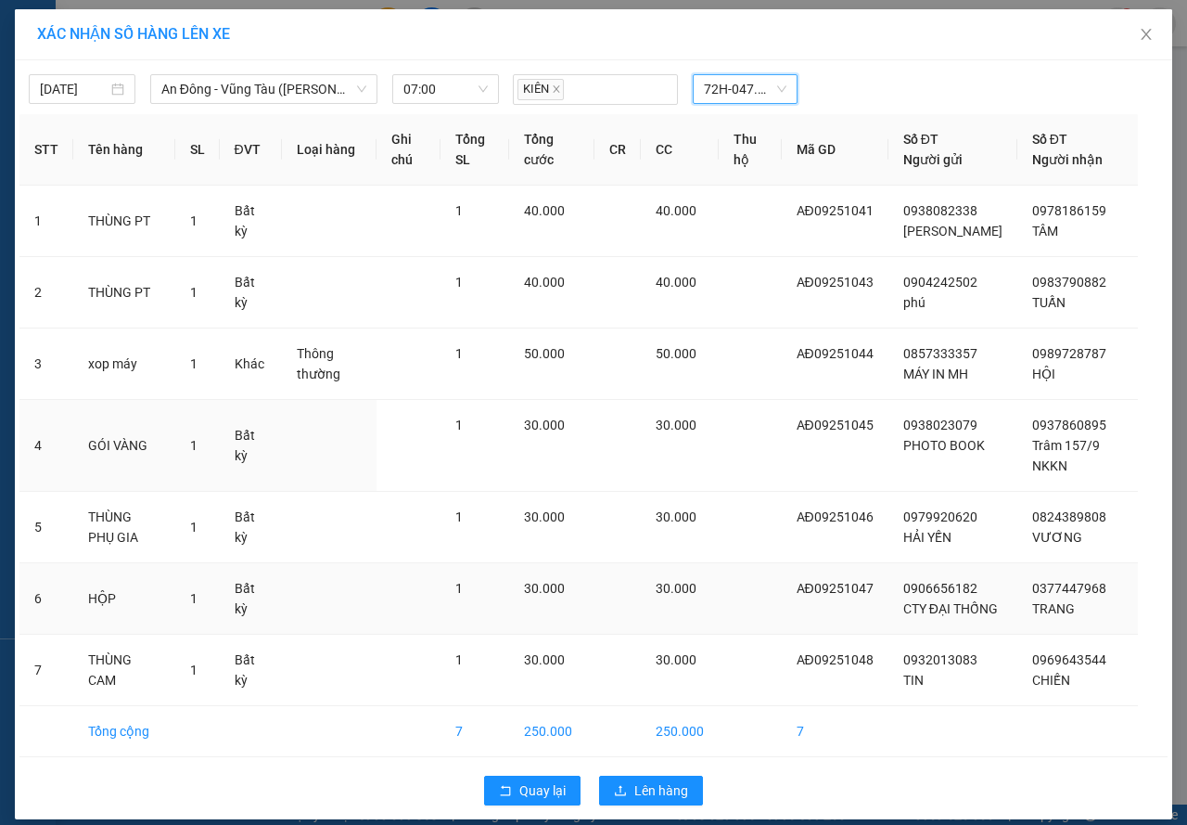
scroll to position [37, 0]
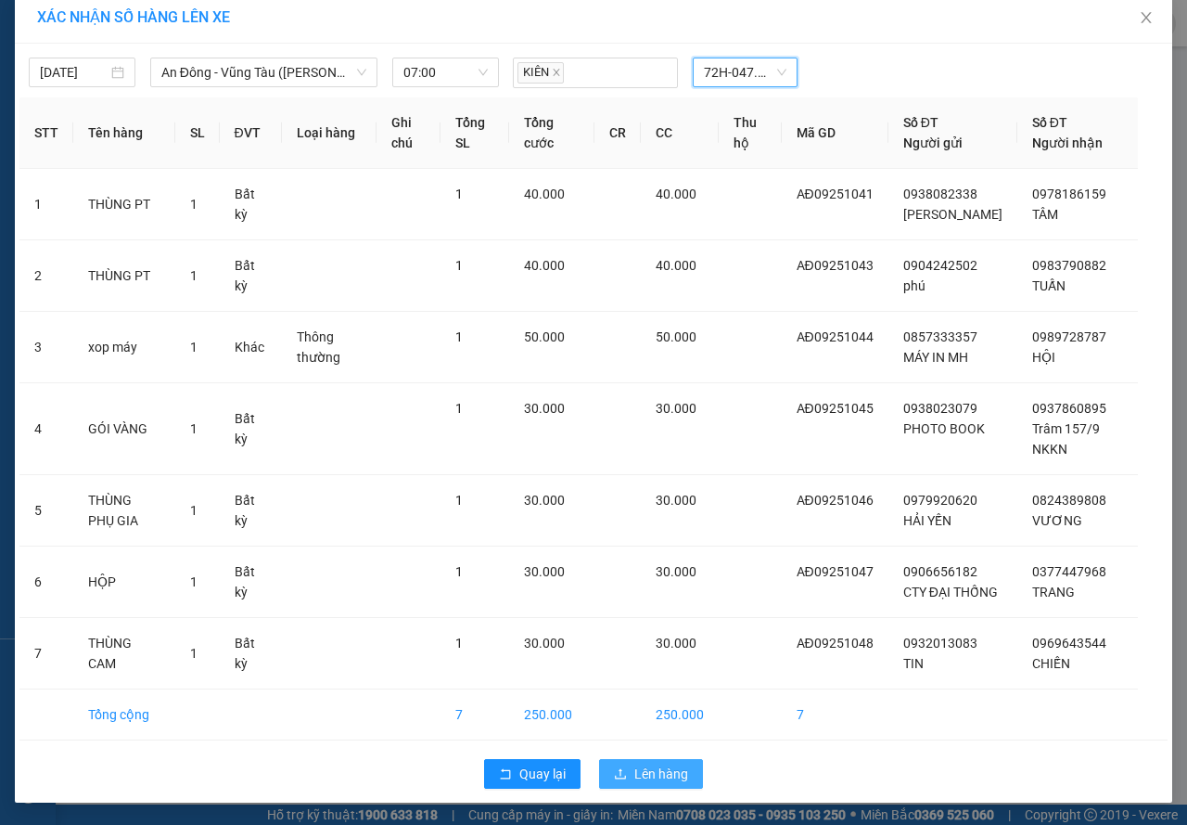
click at [660, 773] on span "Lên hàng" at bounding box center [662, 773] width 54 height 20
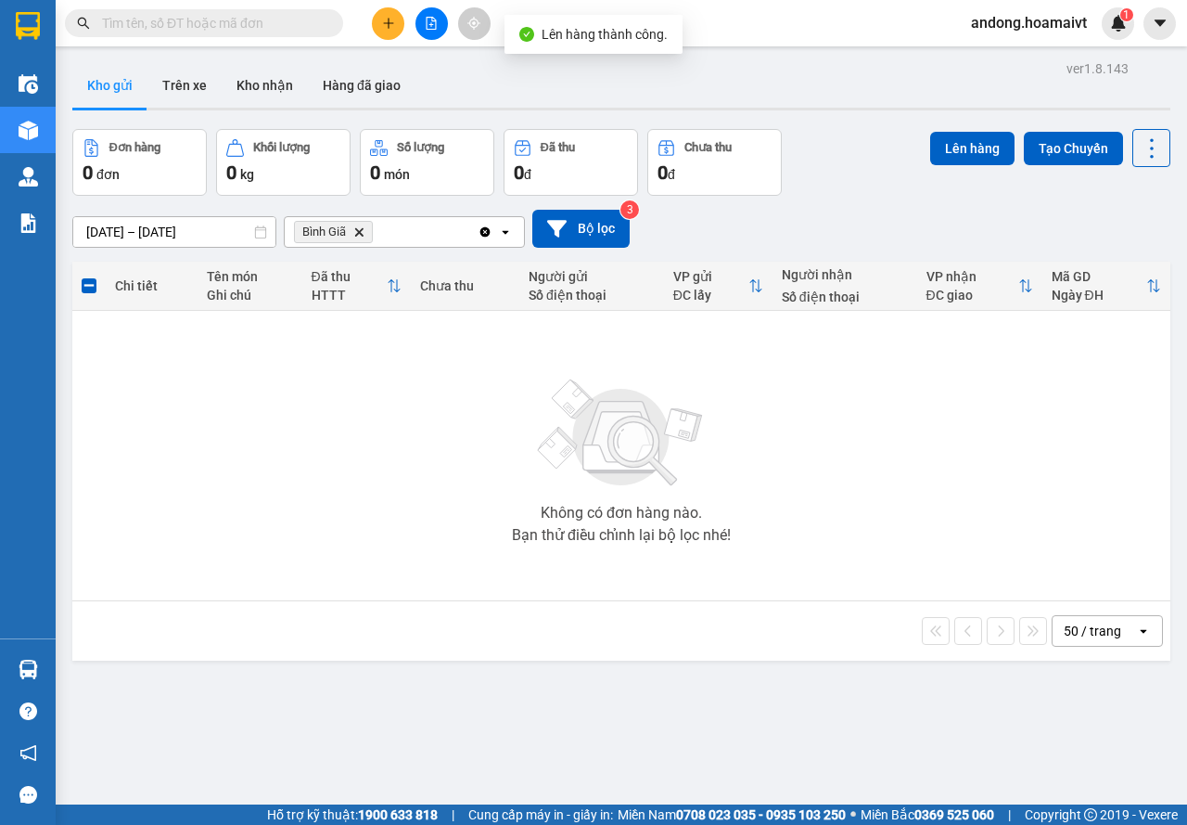
click at [354, 233] on icon "Delete" at bounding box center [358, 231] width 11 height 11
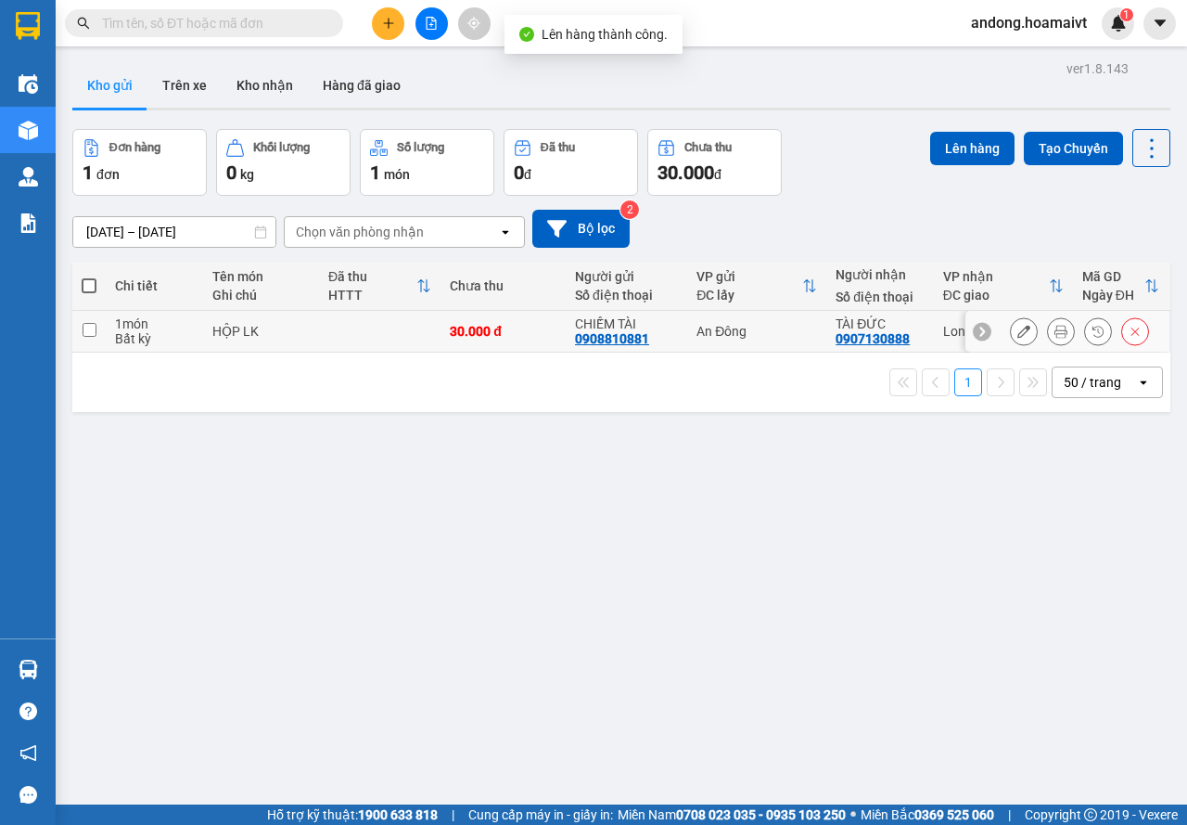
click at [404, 341] on td at bounding box center [380, 332] width 122 height 42
checkbox input "true"
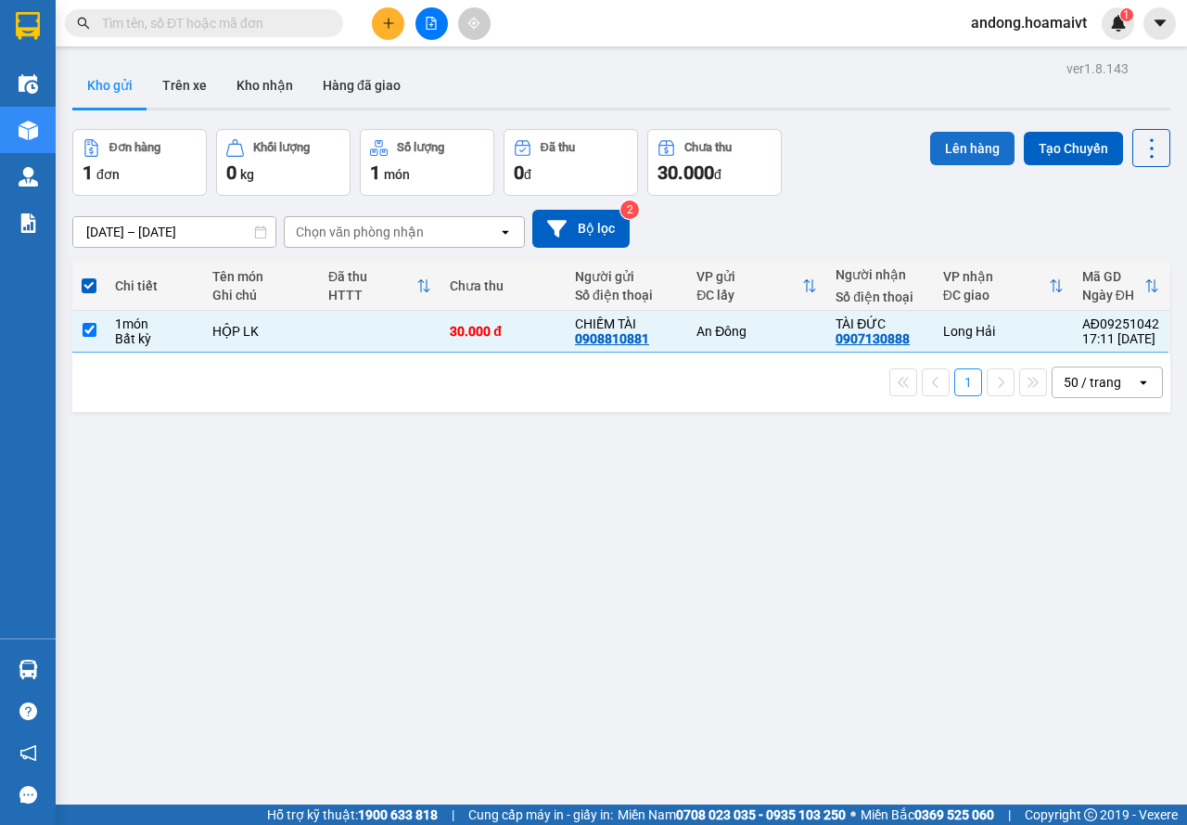
click at [934, 136] on button "Lên hàng" at bounding box center [972, 148] width 84 height 33
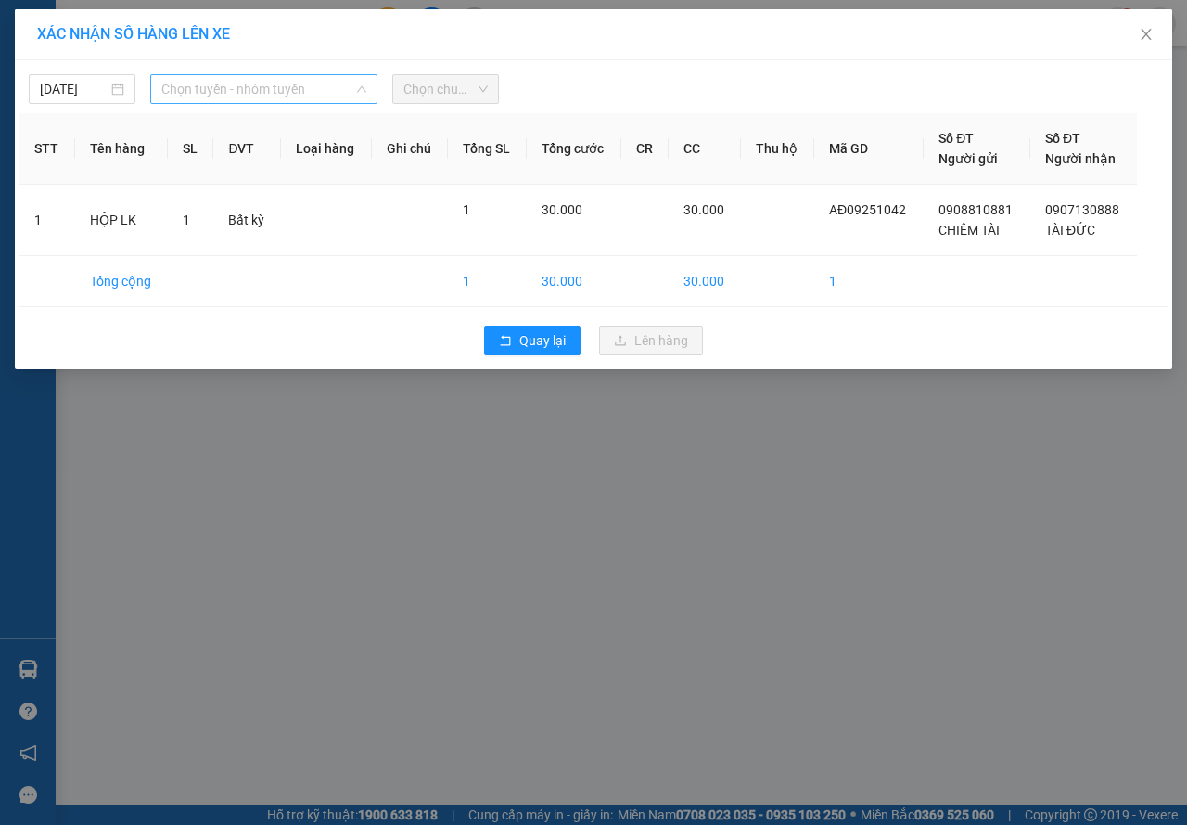
click at [273, 83] on span "Chọn tuyến - nhóm tuyến" at bounding box center [263, 89] width 205 height 28
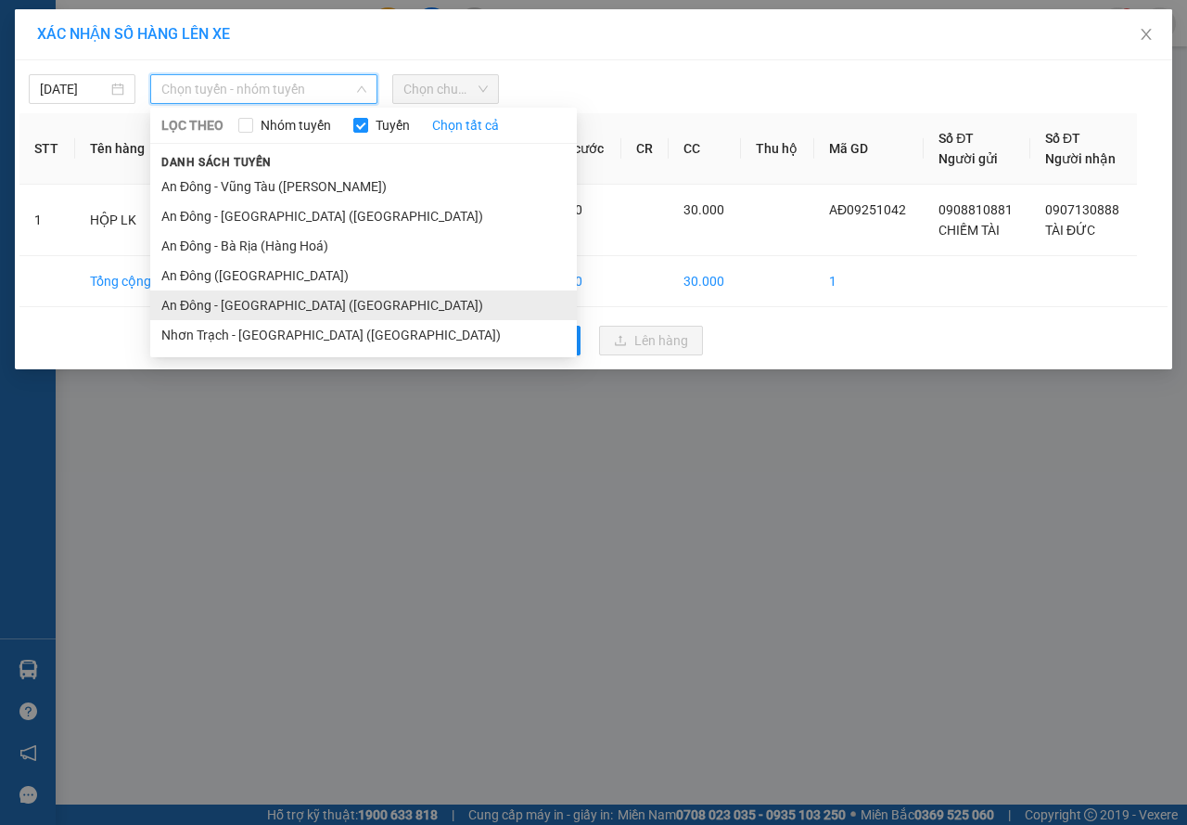
drag, startPoint x: 248, startPoint y: 279, endPoint x: 264, endPoint y: 312, distance: 36.5
click at [264, 312] on ul "An Đông - Vũng Tàu (Hàng Hoá) An Đông - Nhơn Trạch (Hàng Hoá) An Đông - Bà…" at bounding box center [363, 261] width 427 height 178
click at [263, 312] on li "An Đông - Long Hải (Hàng Hoá)" at bounding box center [363, 305] width 427 height 30
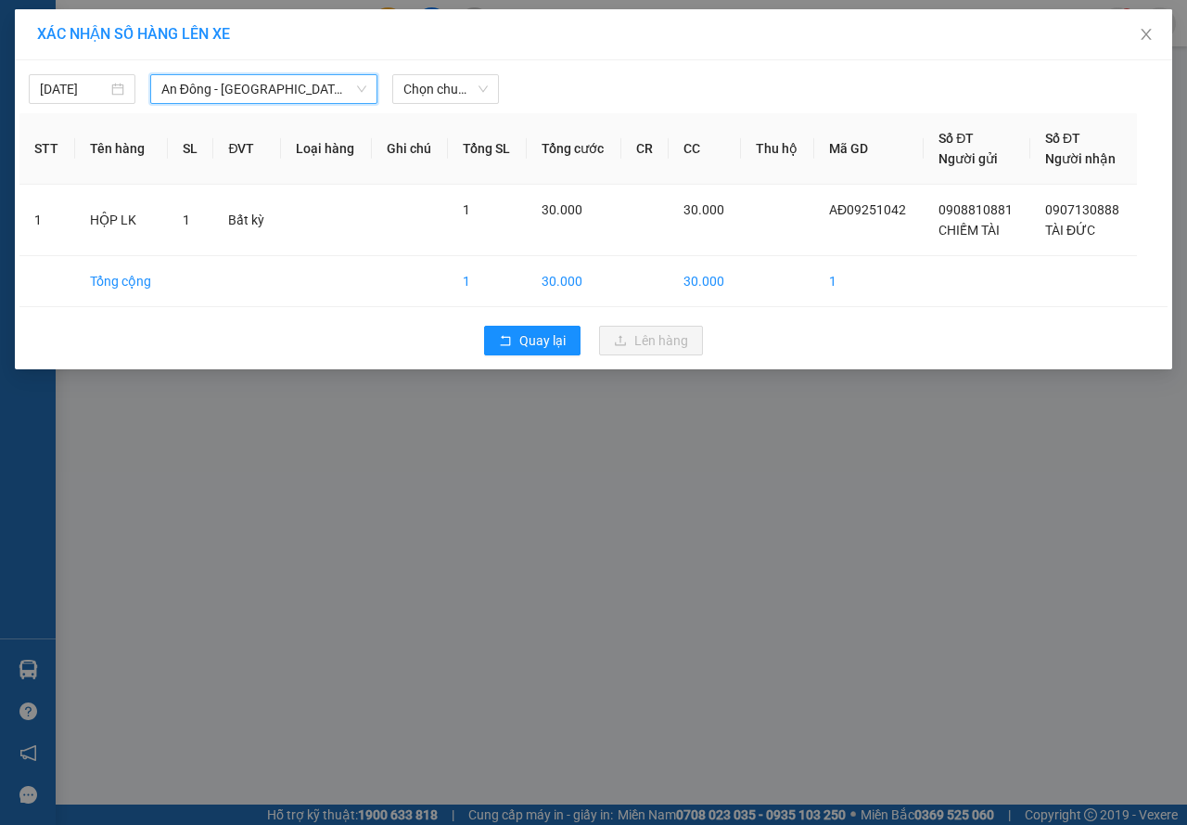
click at [438, 109] on body "Kết quả tìm kiếm ( 0 ) Bộ lọc No Data andong.hoamaivt 1 Điều hành xe Kho hàng m…" at bounding box center [593, 412] width 1187 height 825
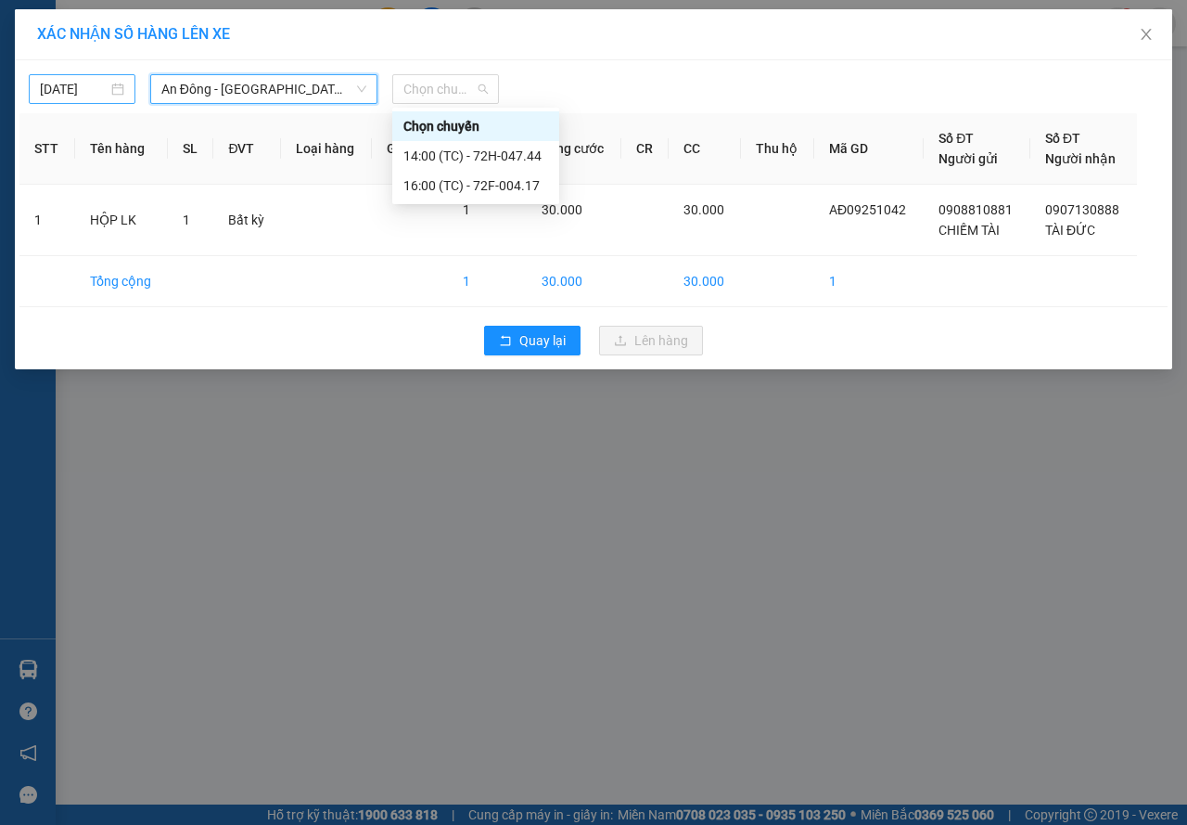
click at [103, 96] on input "12/09/2025" at bounding box center [74, 89] width 68 height 20
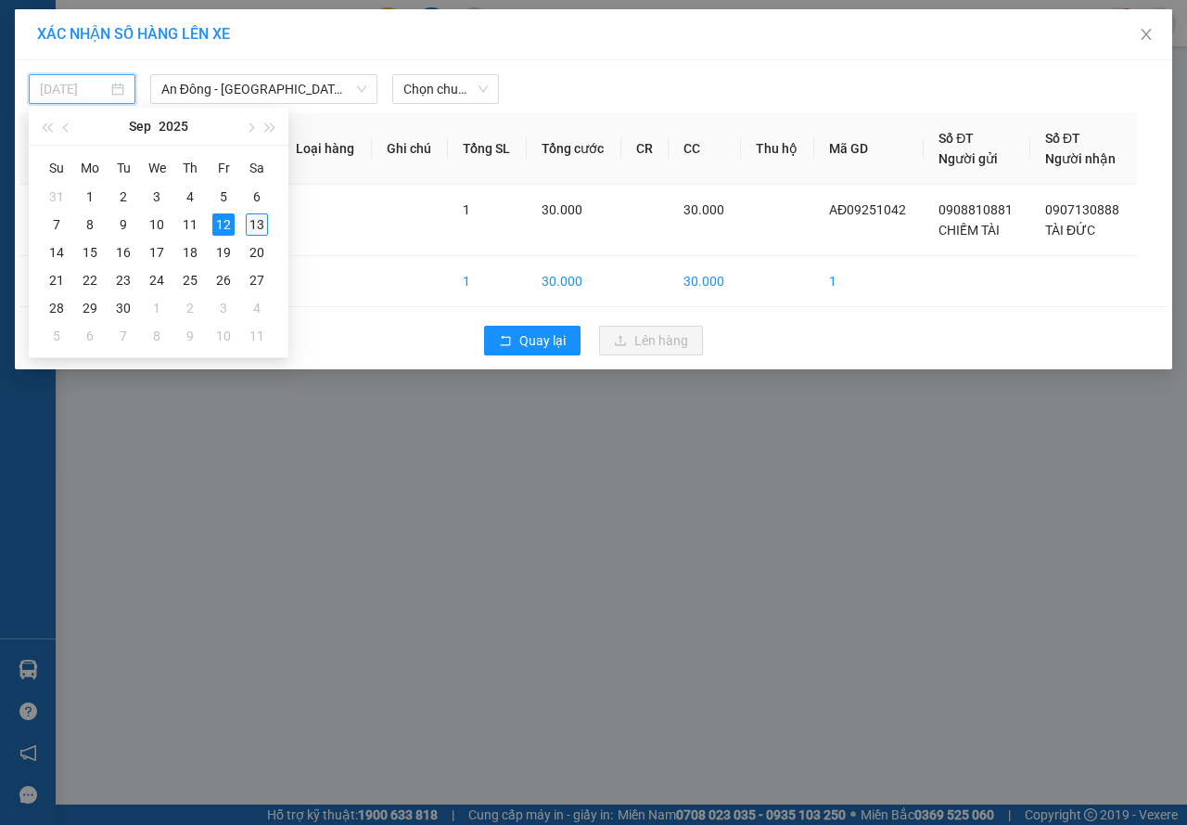
click at [254, 228] on div "13" at bounding box center [257, 224] width 22 height 22
type input "13/09/2025"
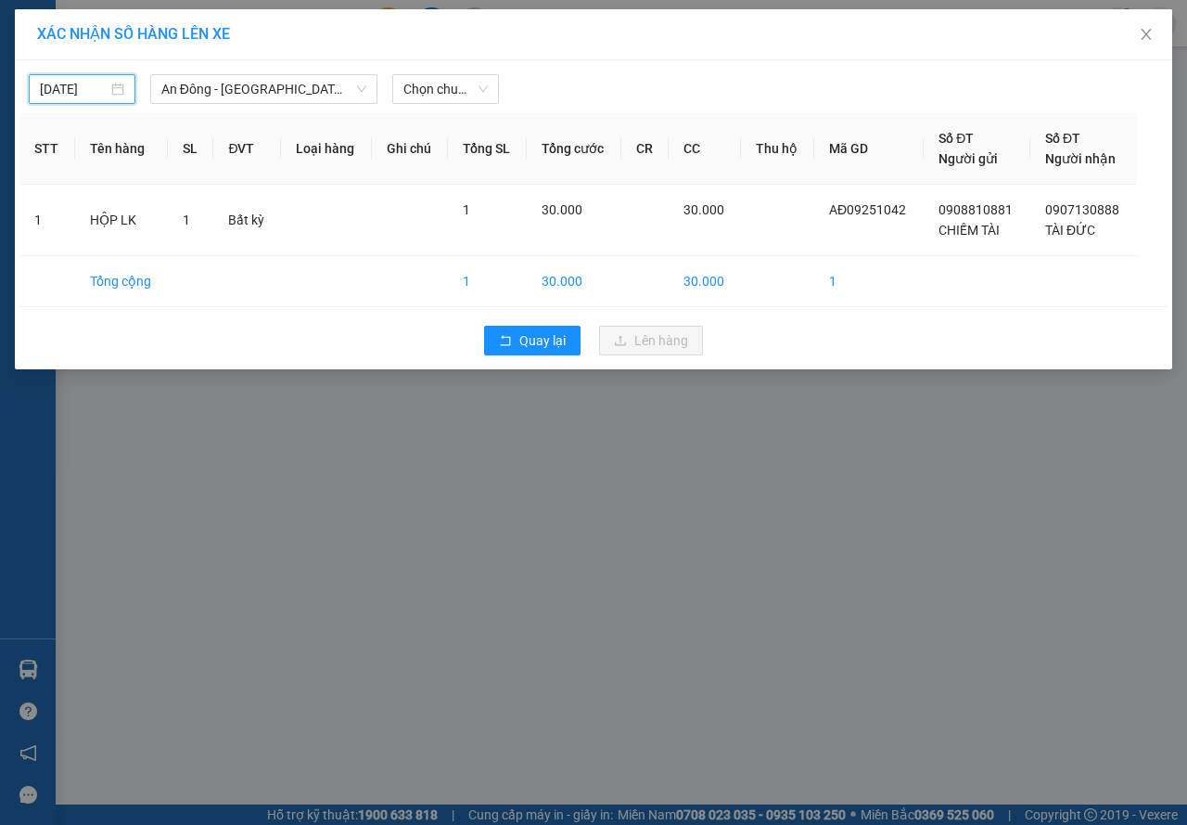
click at [435, 72] on div "13/09/2025 An Đông - Long Hải (Hàng Hoá) LỌC THEO Nhóm tuyến Tuyến Chọn tất c…" at bounding box center [593, 84] width 1148 height 39
click at [432, 92] on span "Chọn chuyến" at bounding box center [446, 89] width 84 height 28
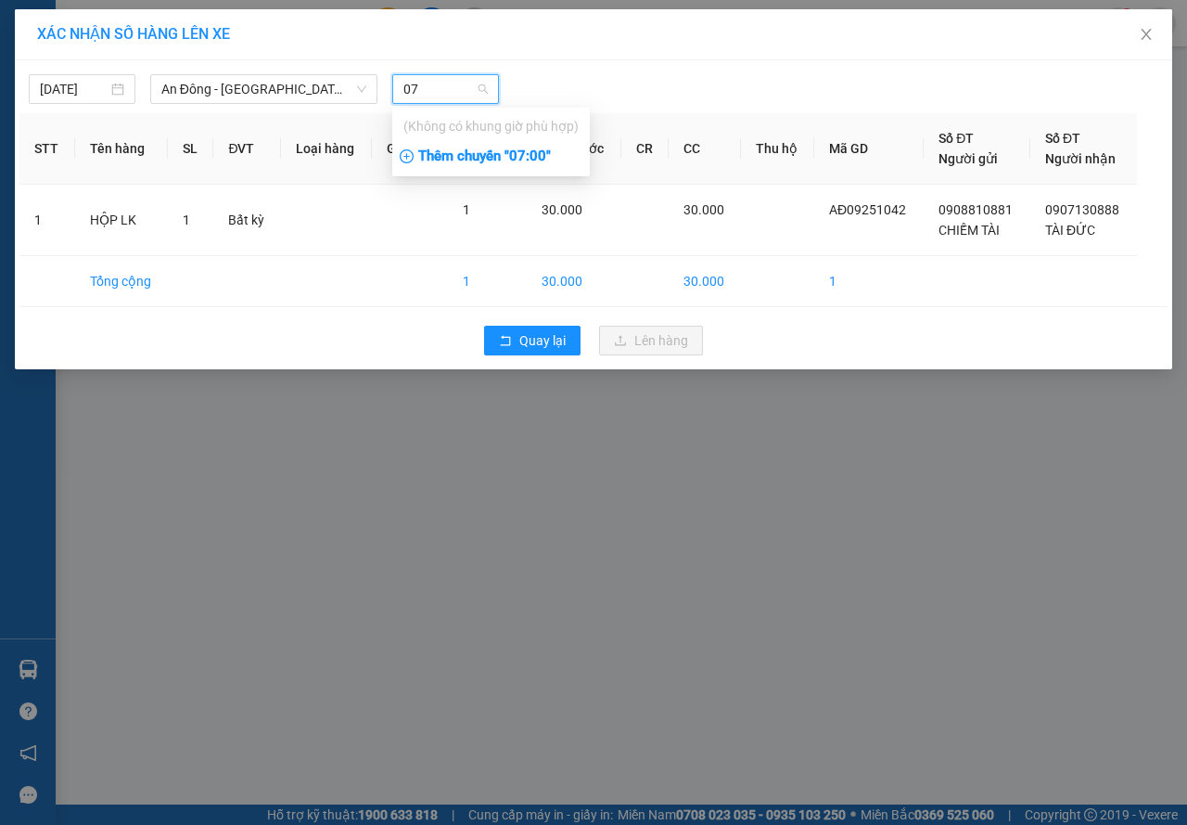
type input "07"
click at [506, 162] on div "Thêm chuyến " 07:00 "" at bounding box center [491, 157] width 198 height 32
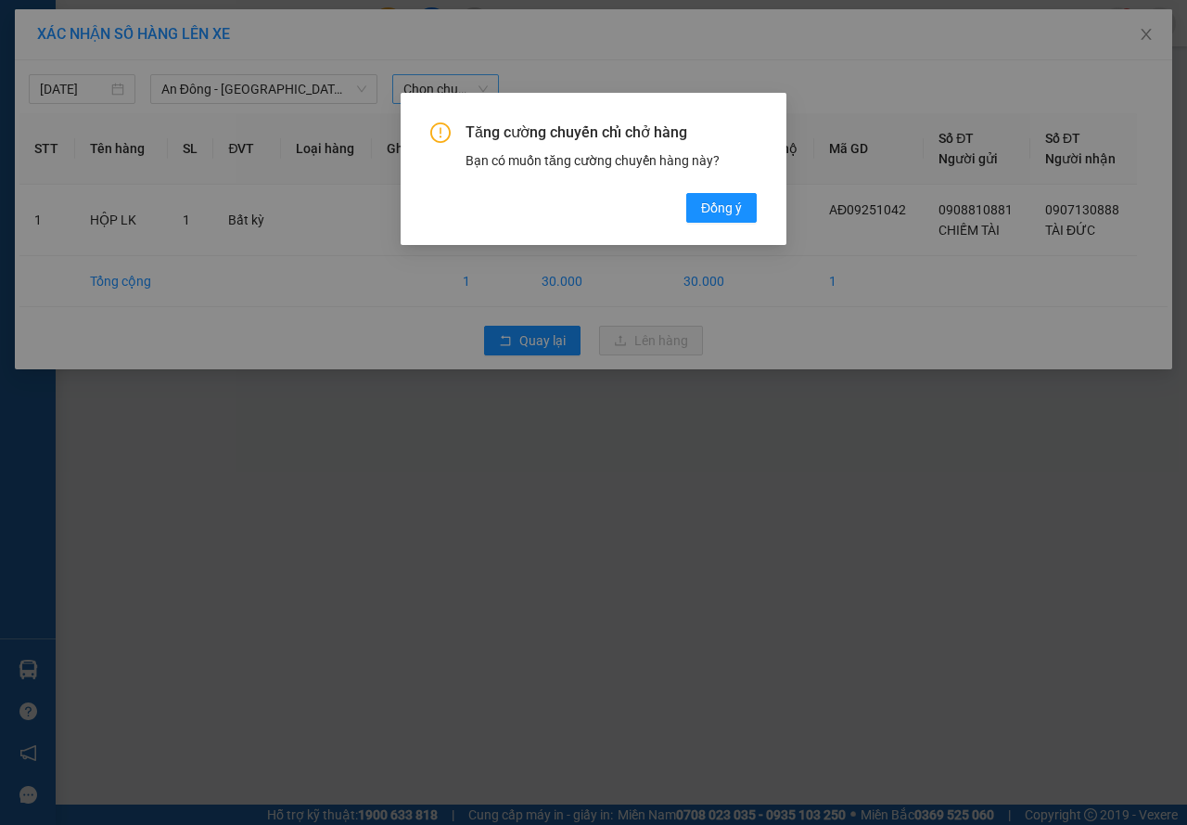
click at [759, 223] on div "Tăng cường chuyến chỉ chở hàng Bạn có muốn tăng cường chuyến hàng này? Đồng ý" at bounding box center [594, 169] width 386 height 152
click at [743, 212] on button "Đồng ý" at bounding box center [721, 208] width 71 height 30
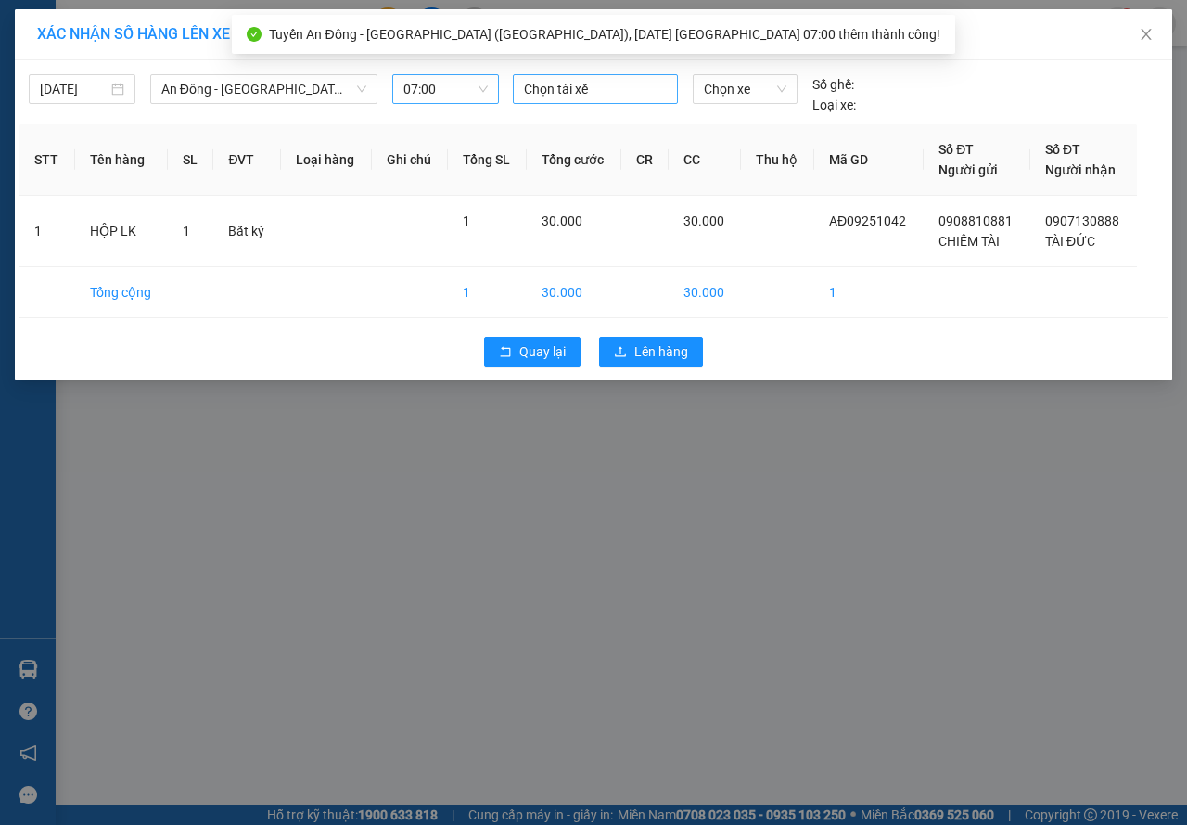
click at [588, 87] on div at bounding box center [596, 89] width 156 height 22
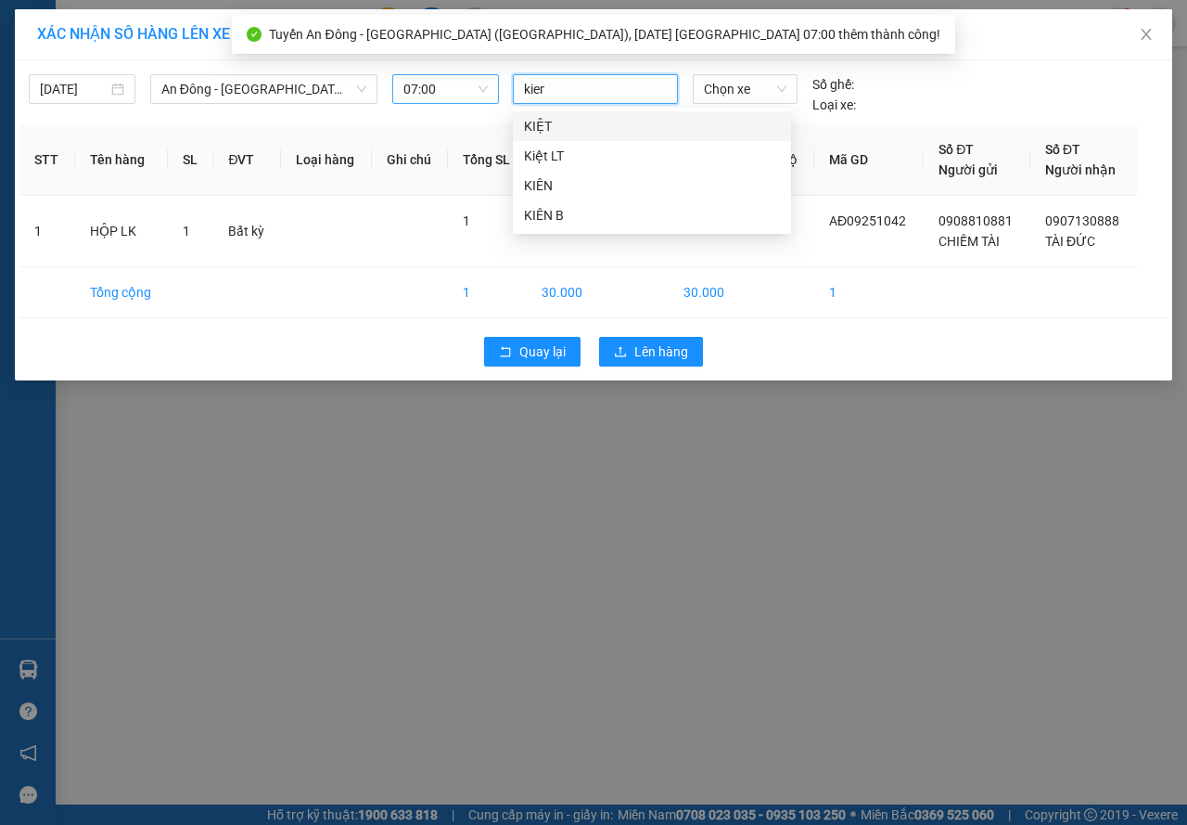
type input "kien"
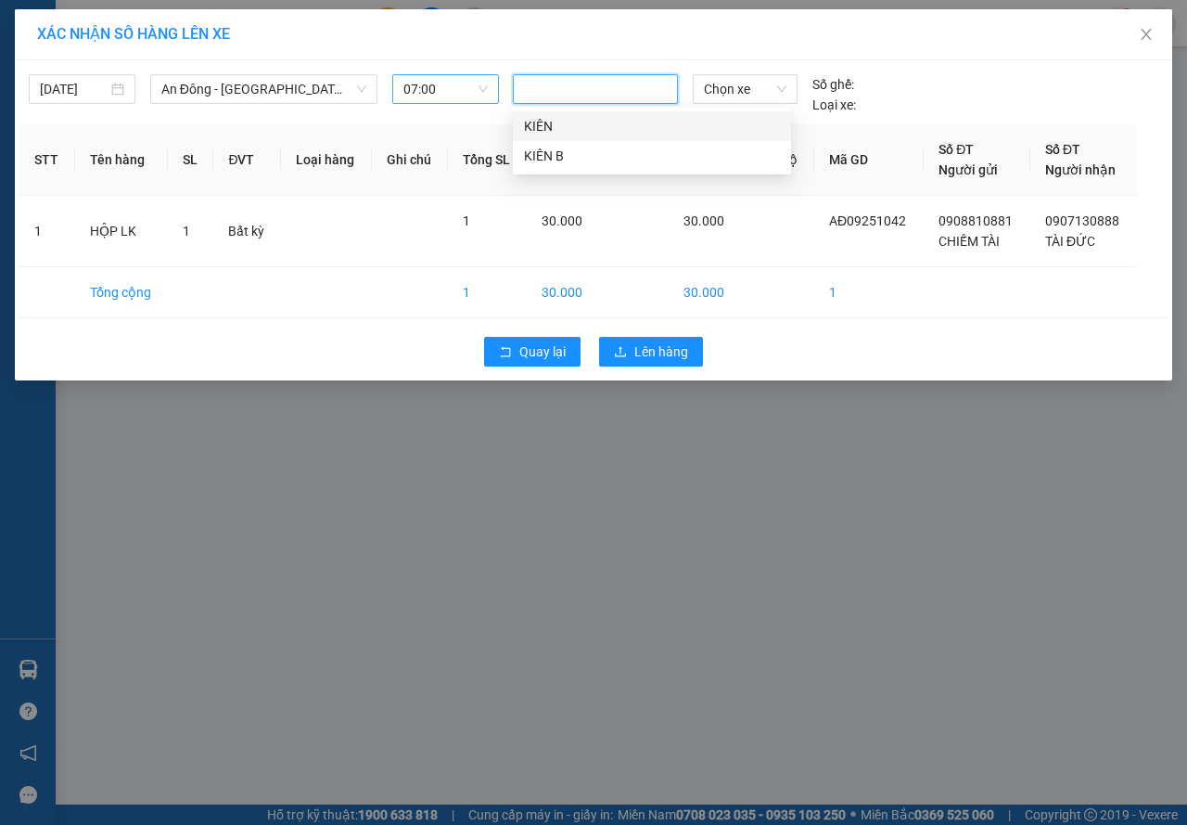
click at [584, 113] on body "Kết quả tìm kiếm ( 0 ) Bộ lọc No Data andong.hoamaivt 1 Điều hành xe Kho hàng m…" at bounding box center [593, 412] width 1187 height 825
click at [599, 93] on div at bounding box center [596, 89] width 156 height 22
type input "kien"
click at [572, 128] on div "KIÊN" at bounding box center [652, 126] width 256 height 20
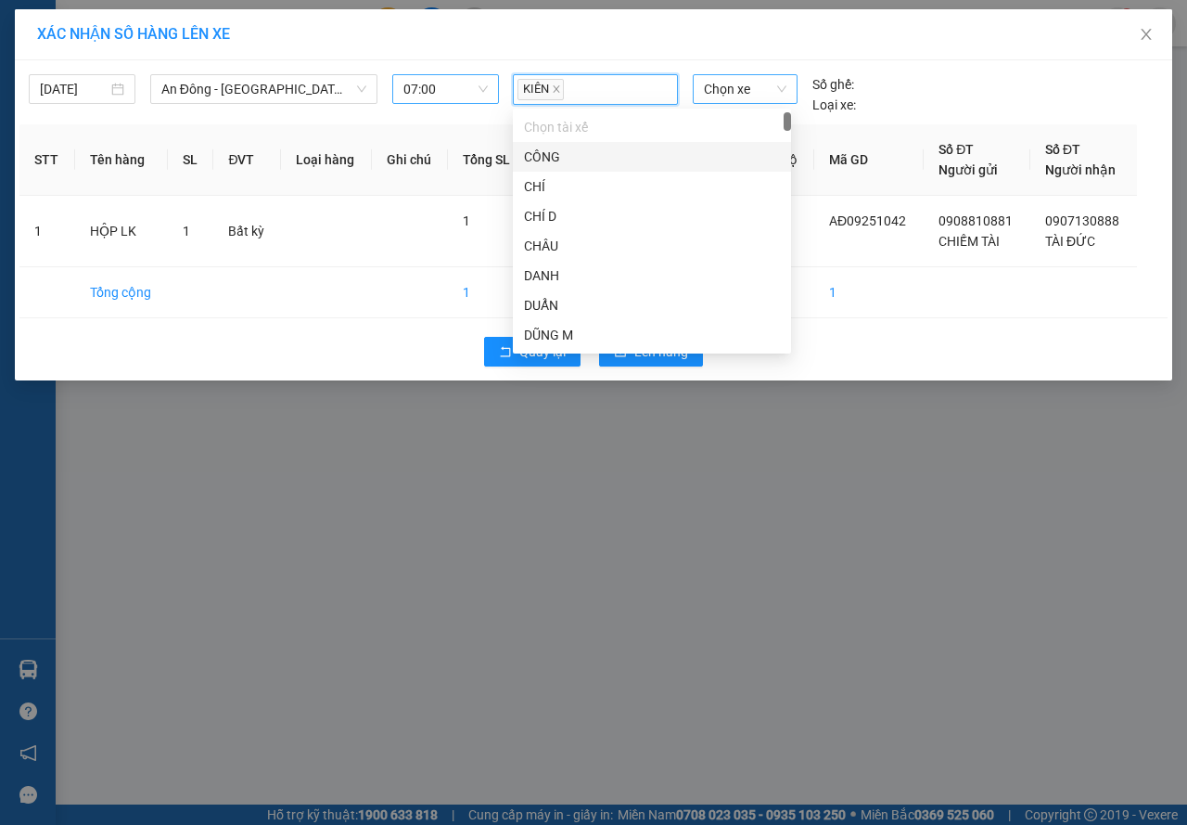
click at [732, 83] on span "Chọn xe" at bounding box center [745, 89] width 83 height 28
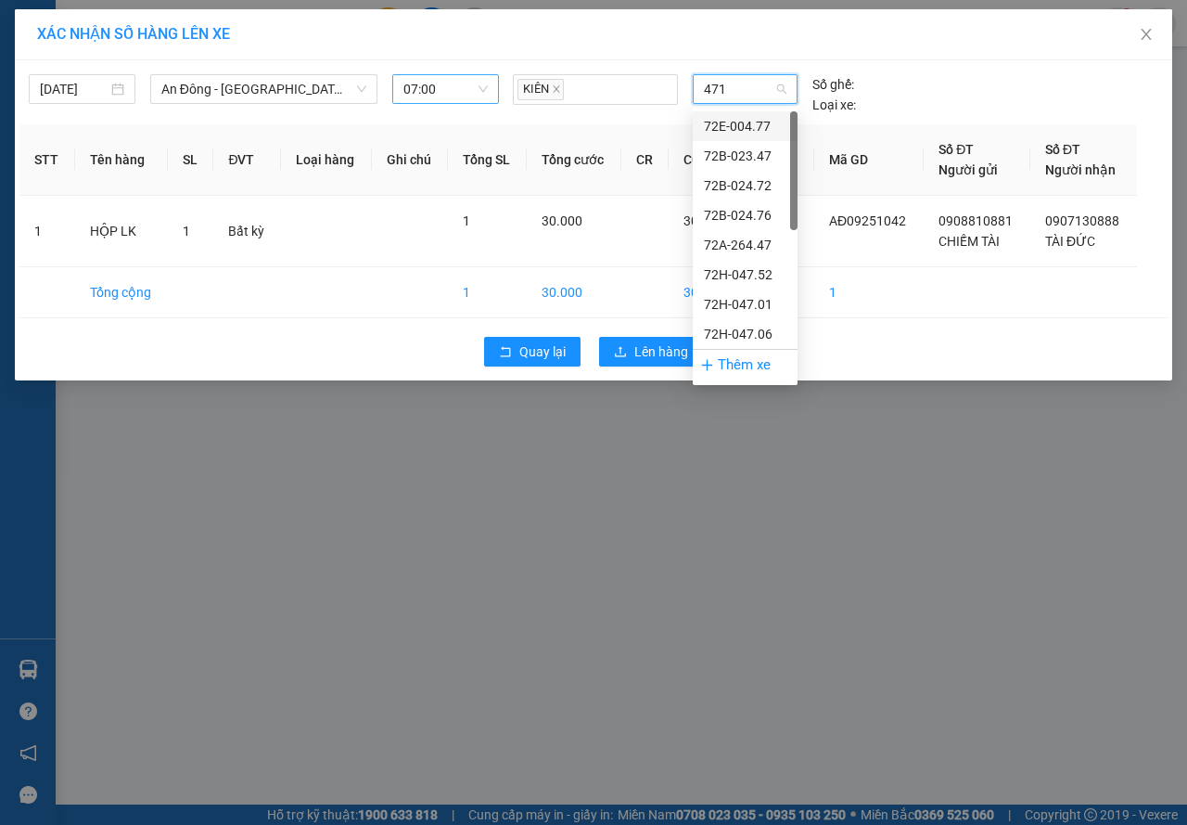
type input "4712"
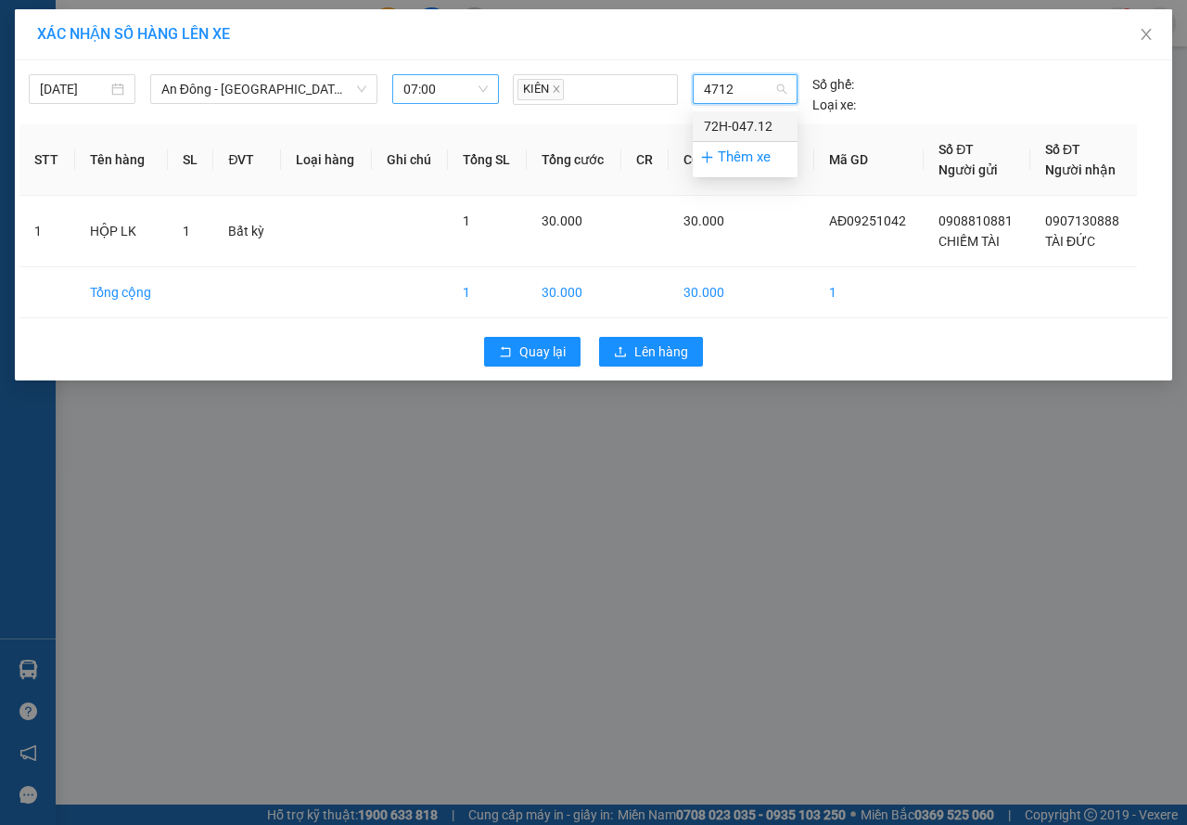
click at [748, 130] on div "72H-047.12" at bounding box center [745, 126] width 83 height 20
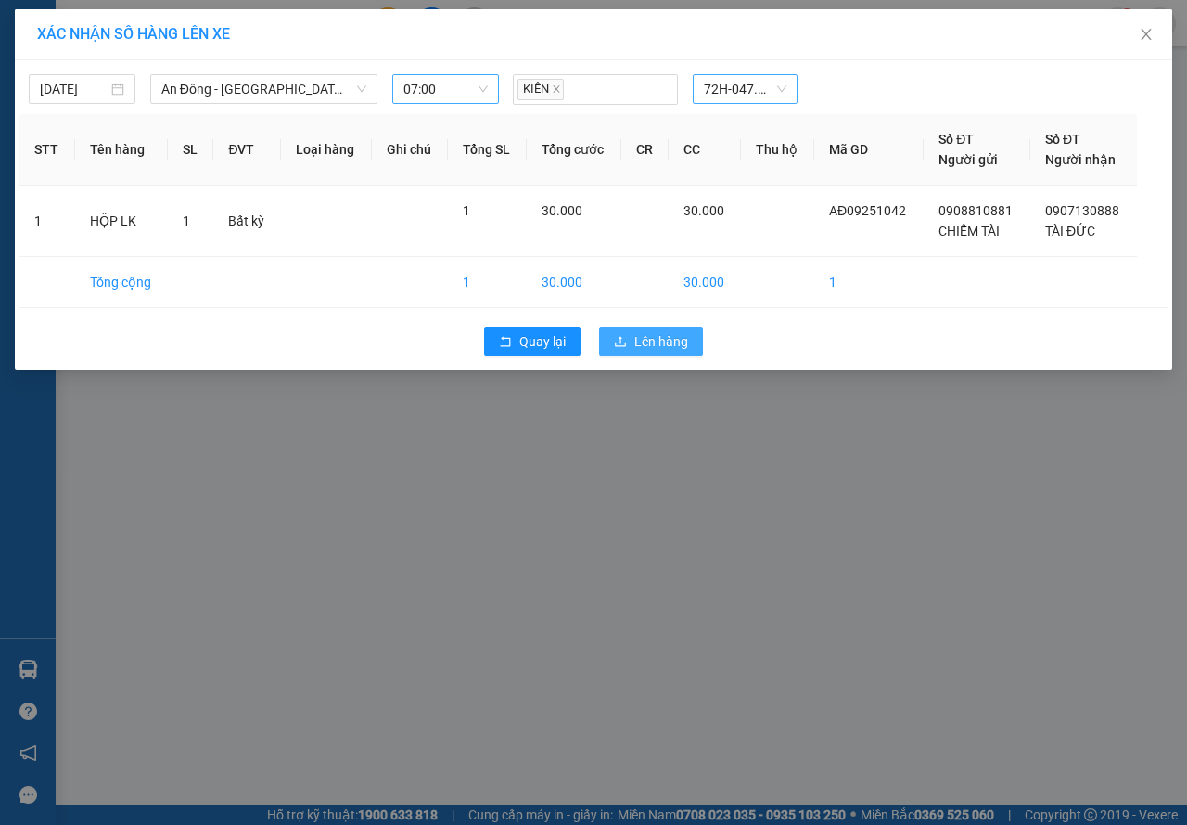
click at [623, 342] on icon "upload" at bounding box center [620, 341] width 13 height 13
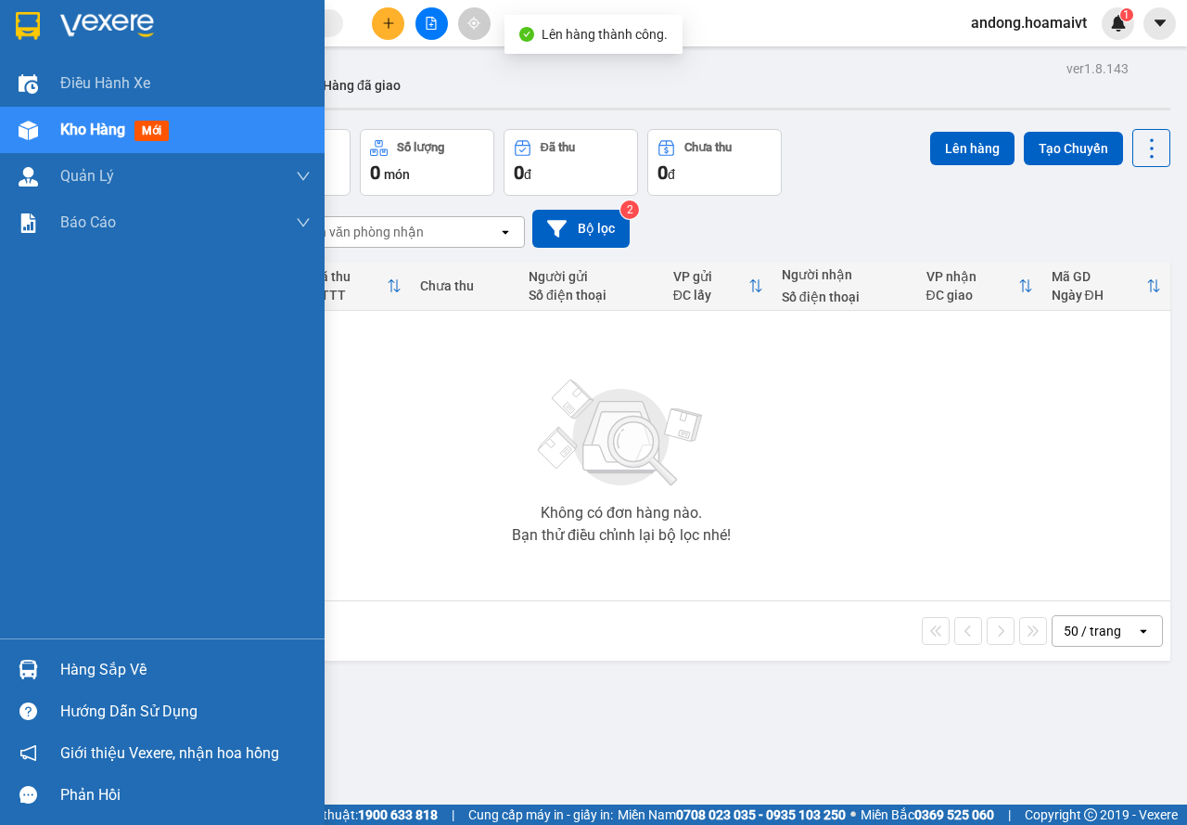
click at [20, 666] on img at bounding box center [28, 669] width 19 height 19
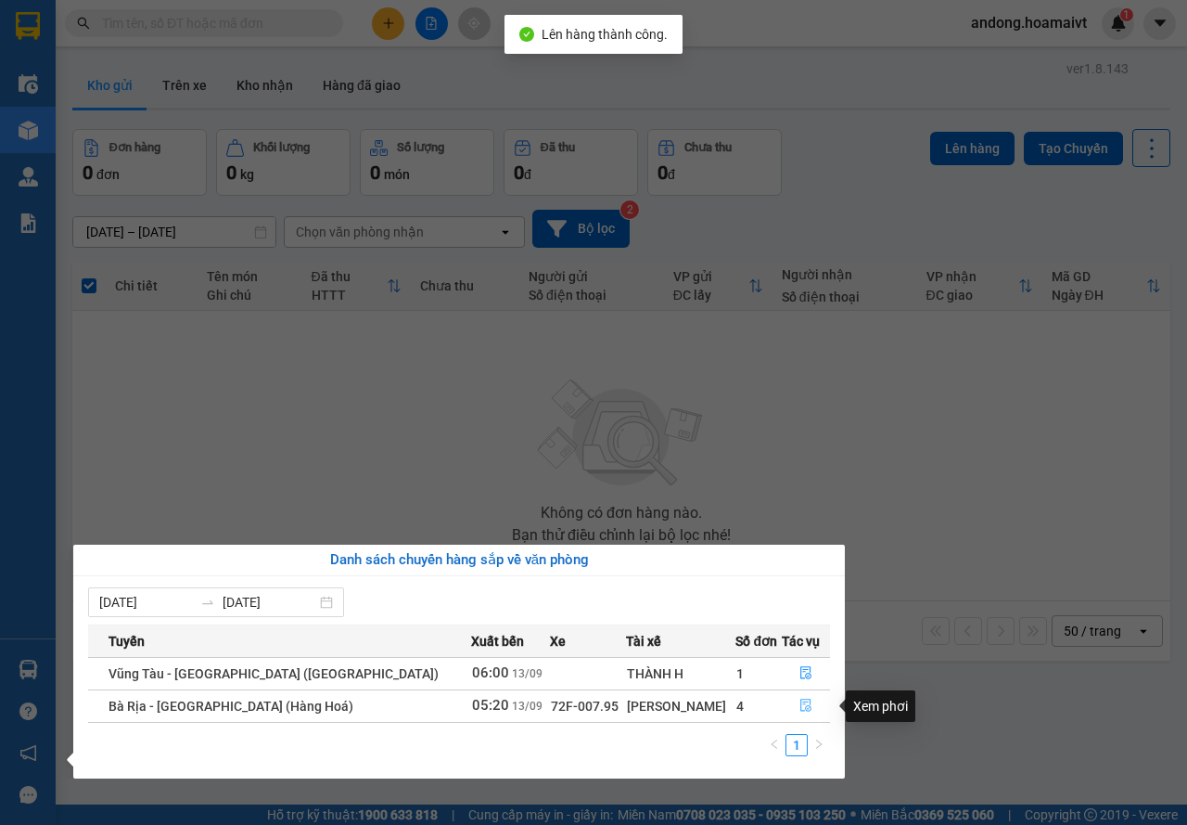
click at [800, 699] on icon "file-done" at bounding box center [806, 705] width 13 height 13
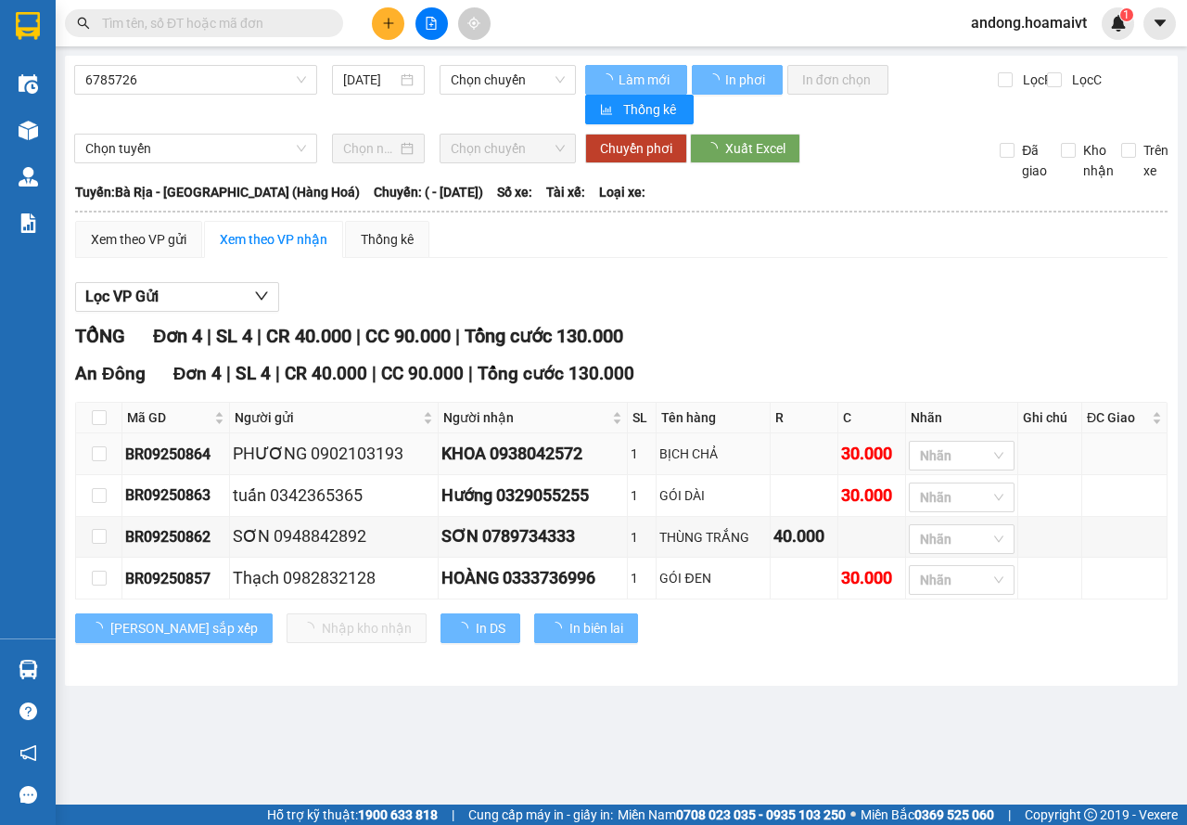
type input "13/09/2025"
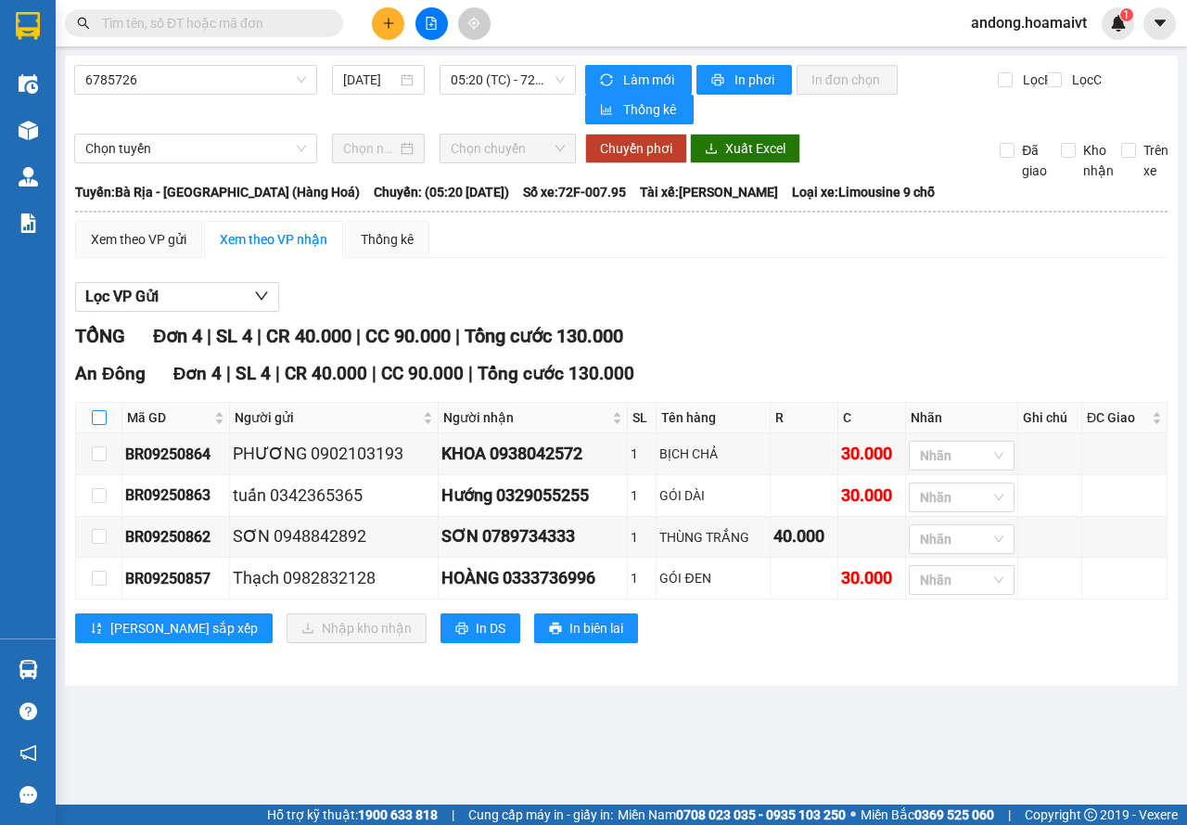
click at [103, 414] on input "checkbox" at bounding box center [99, 417] width 15 height 15
checkbox input "true"
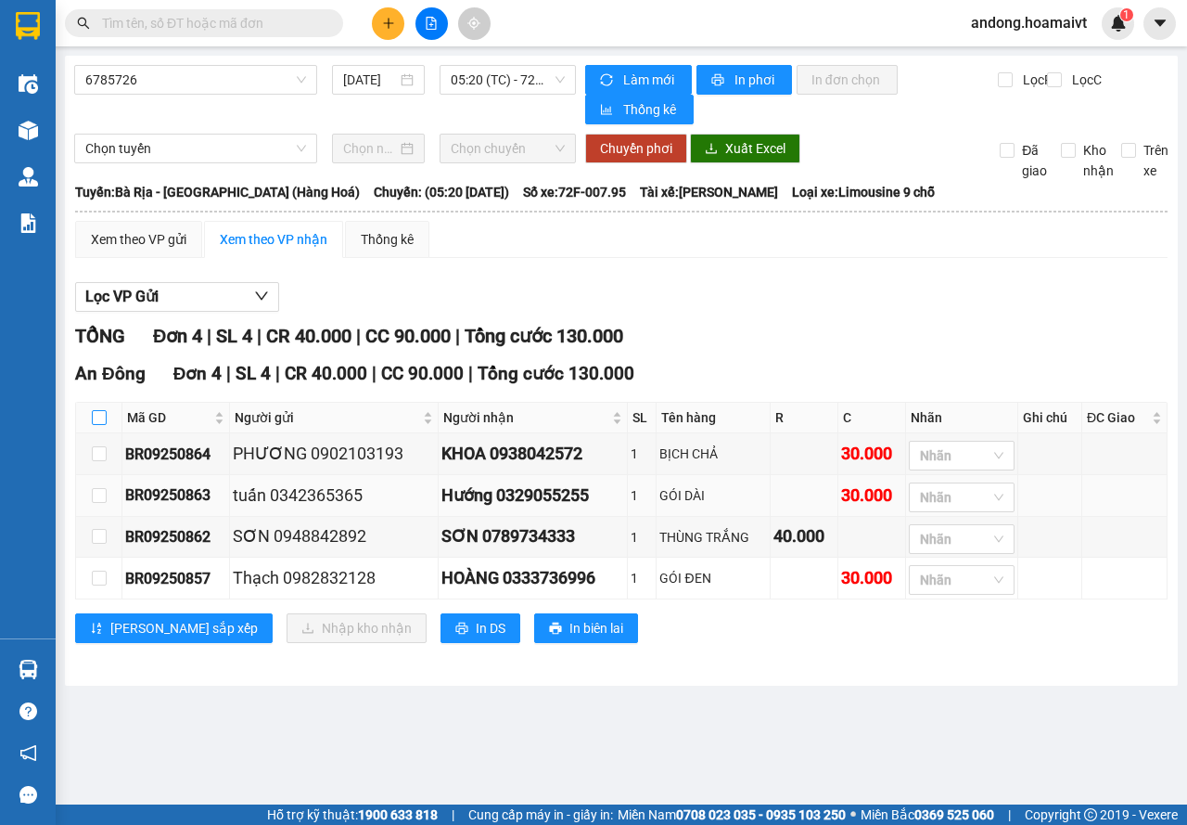
checkbox input "true"
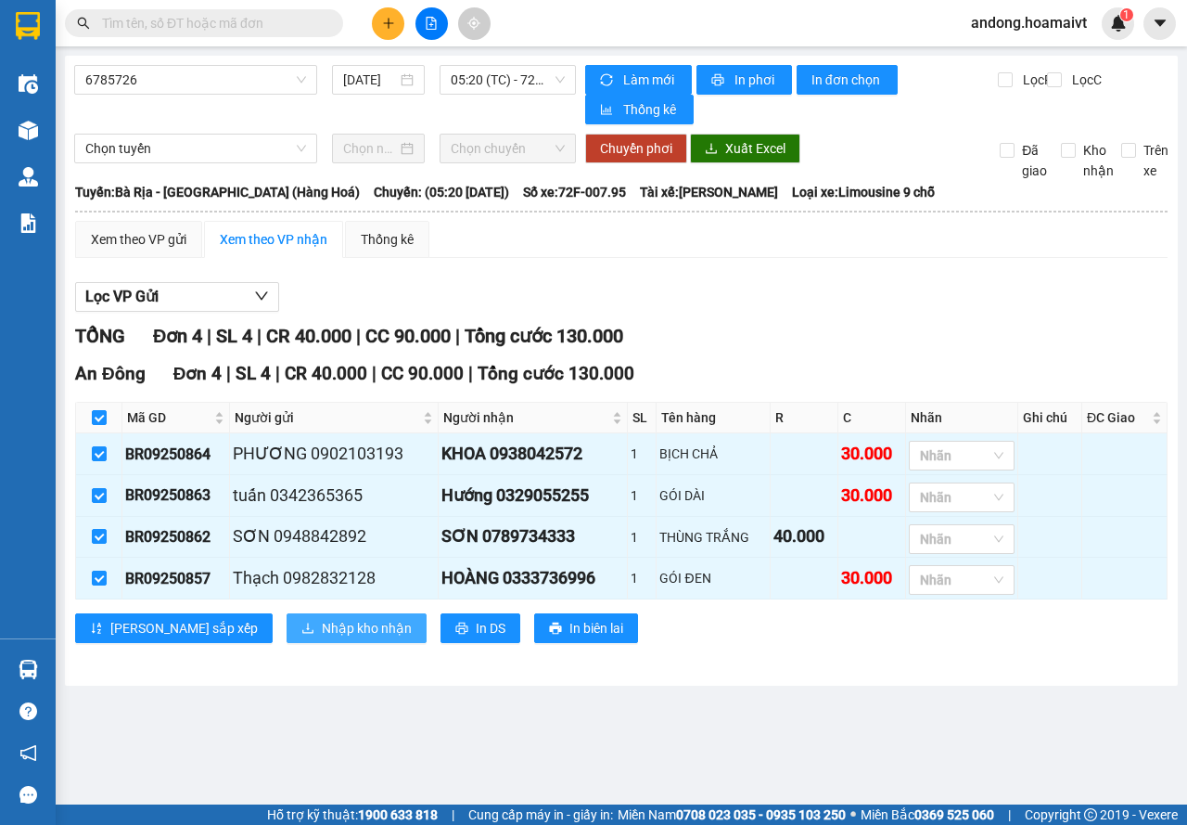
click at [322, 633] on span "Nhập kho nhận" at bounding box center [367, 628] width 90 height 20
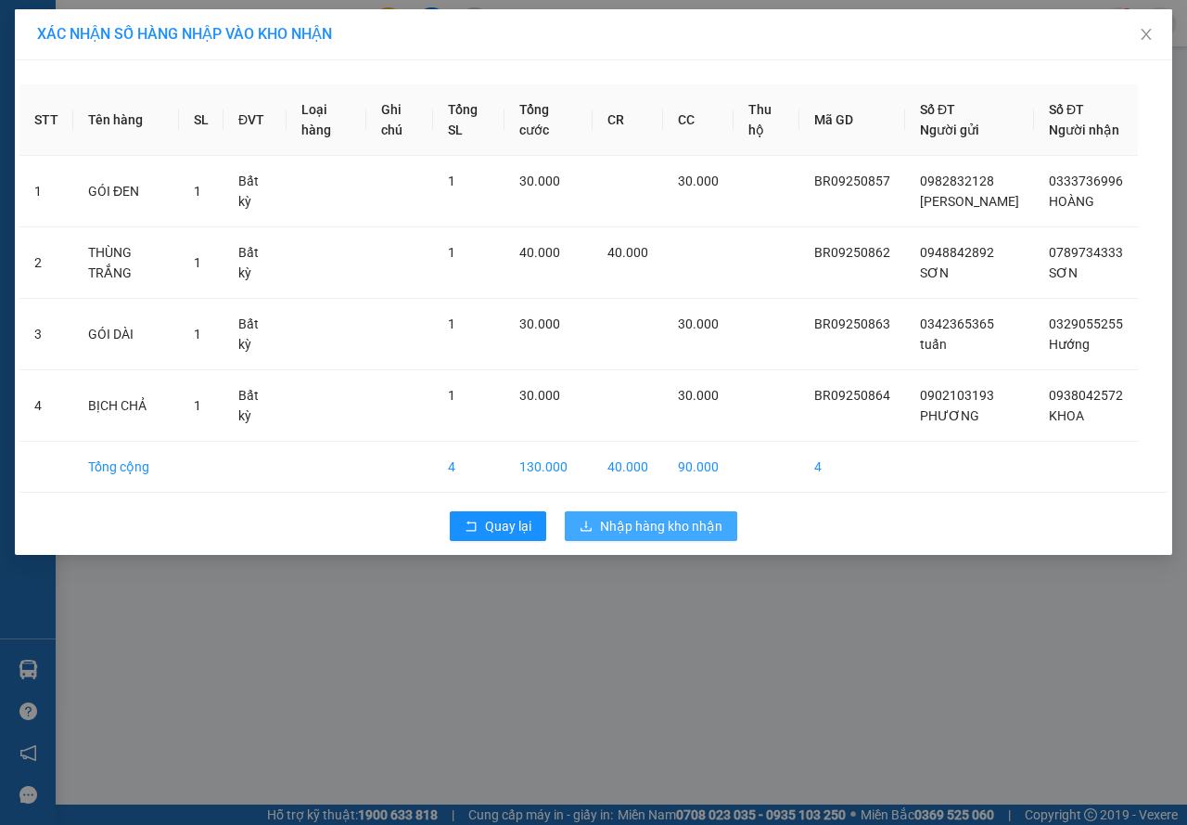
click at [616, 512] on button "Nhập hàng kho nhận" at bounding box center [651, 526] width 173 height 30
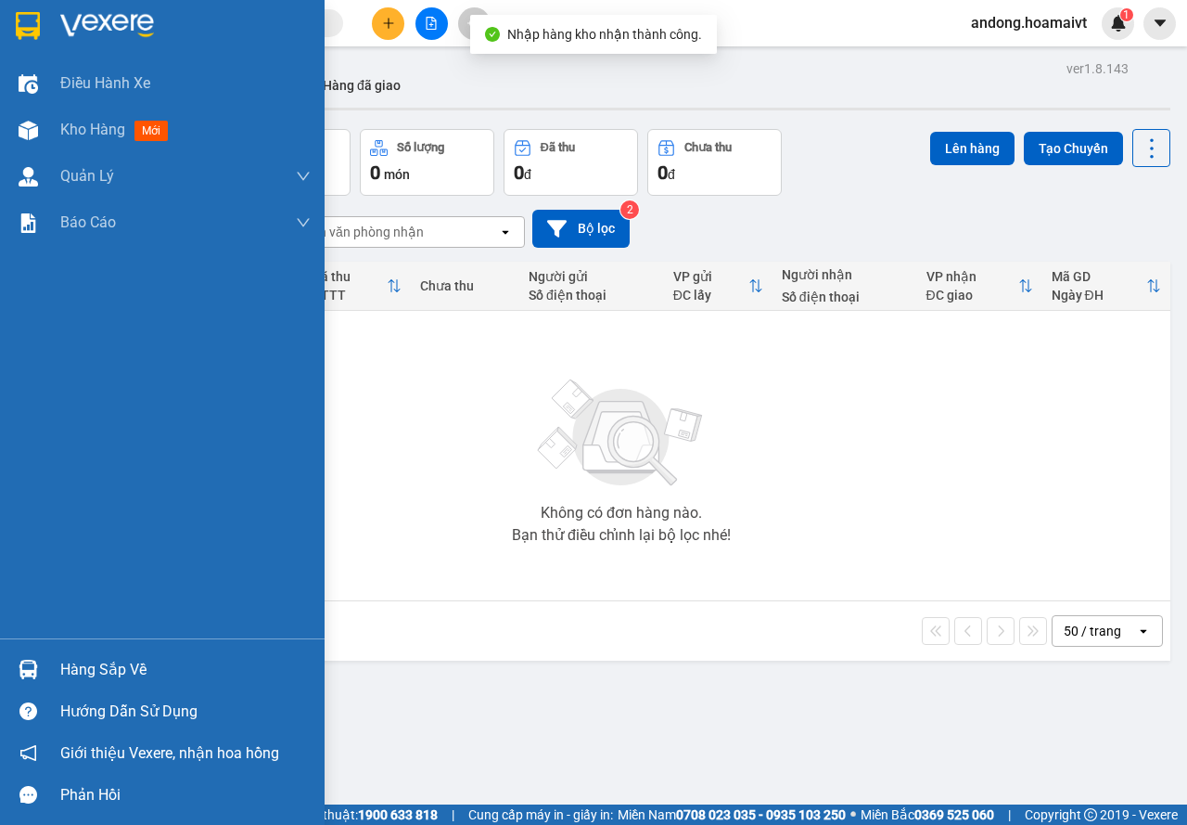
click at [12, 672] on div at bounding box center [28, 669] width 32 height 32
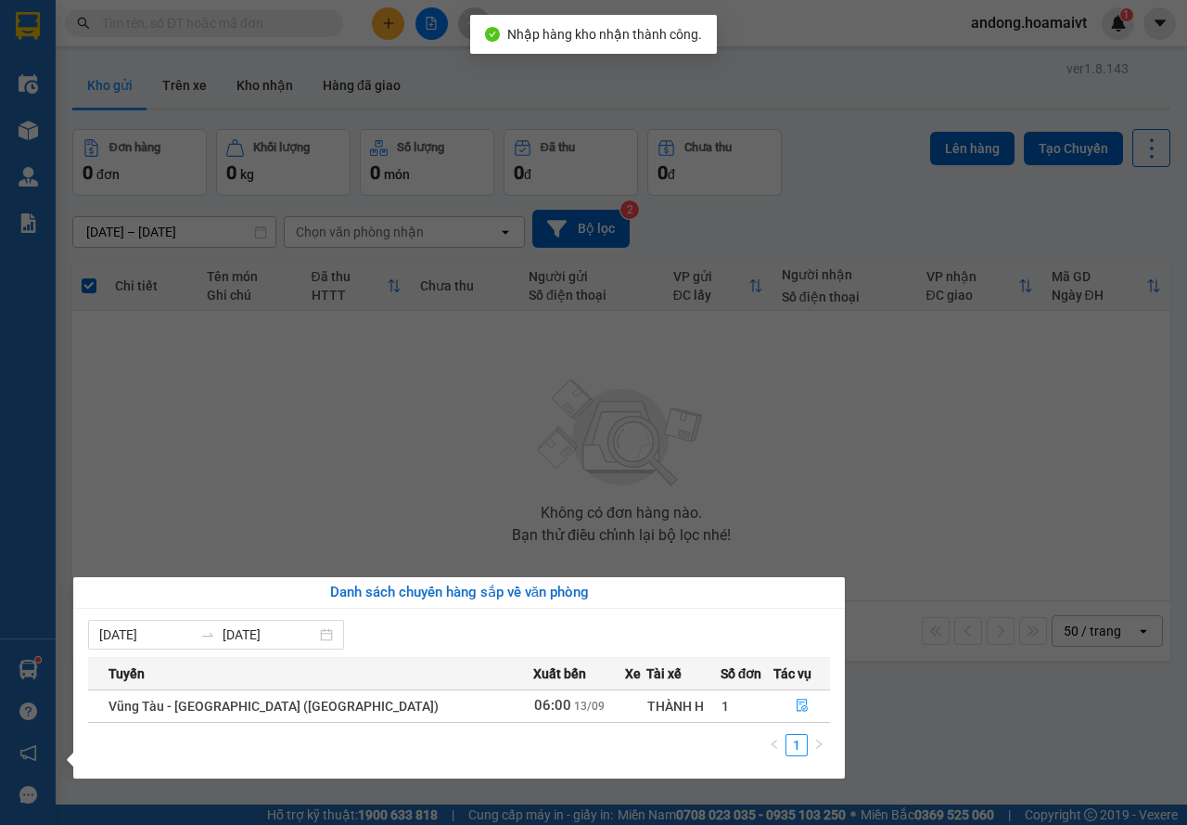
click at [859, 713] on section "Kết quả tìm kiếm ( 0 ) Bộ lọc No Data andong.hoamaivt 1 Điều hành xe Kho hàng m…" at bounding box center [593, 412] width 1187 height 825
